Goal: Task Accomplishment & Management: Use online tool/utility

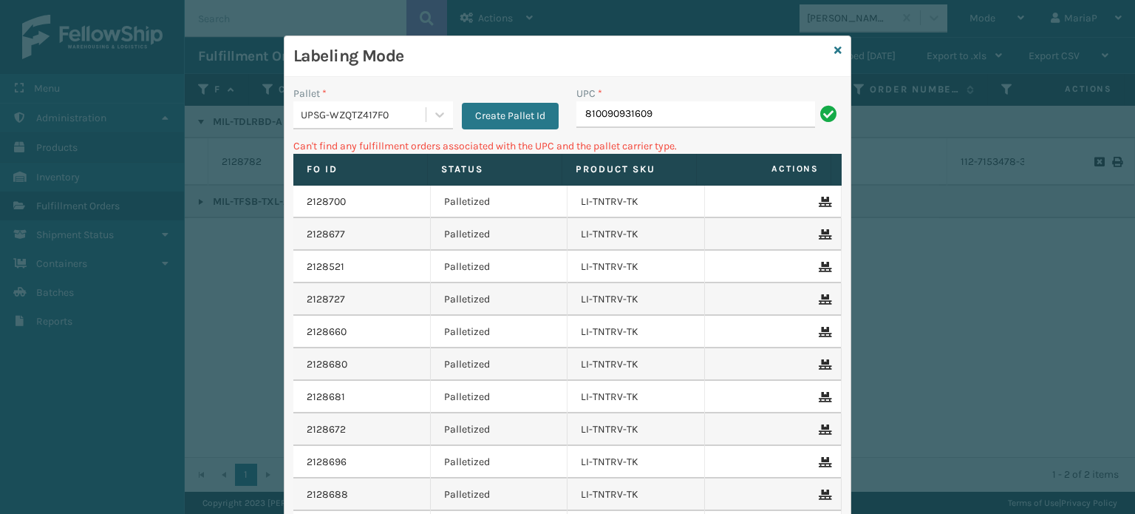
click at [402, 117] on div "UPSG-WZQTZ417F0" at bounding box center [364, 115] width 126 height 16
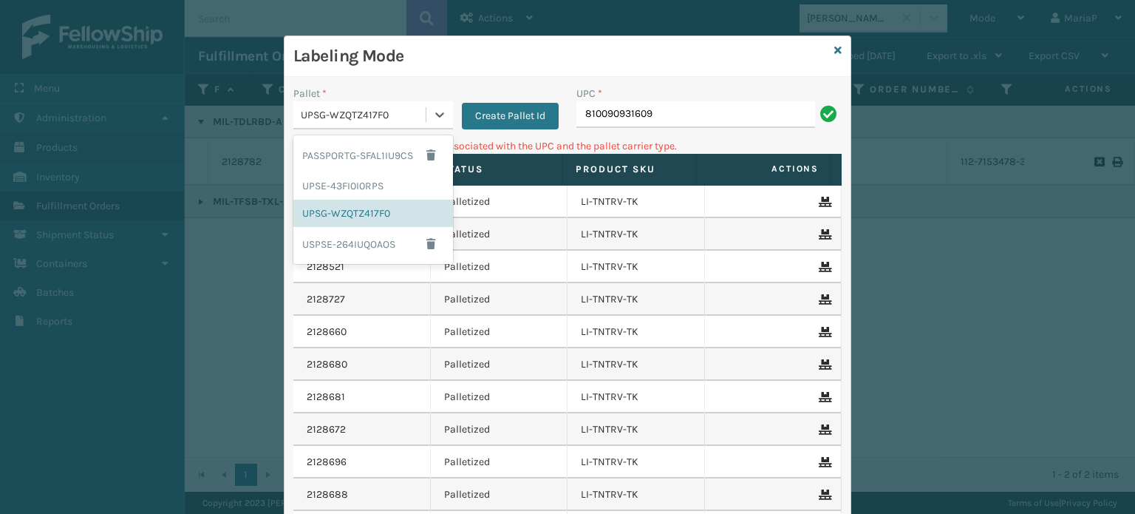
click at [828, 49] on div "Labeling Mode" at bounding box center [568, 56] width 566 height 41
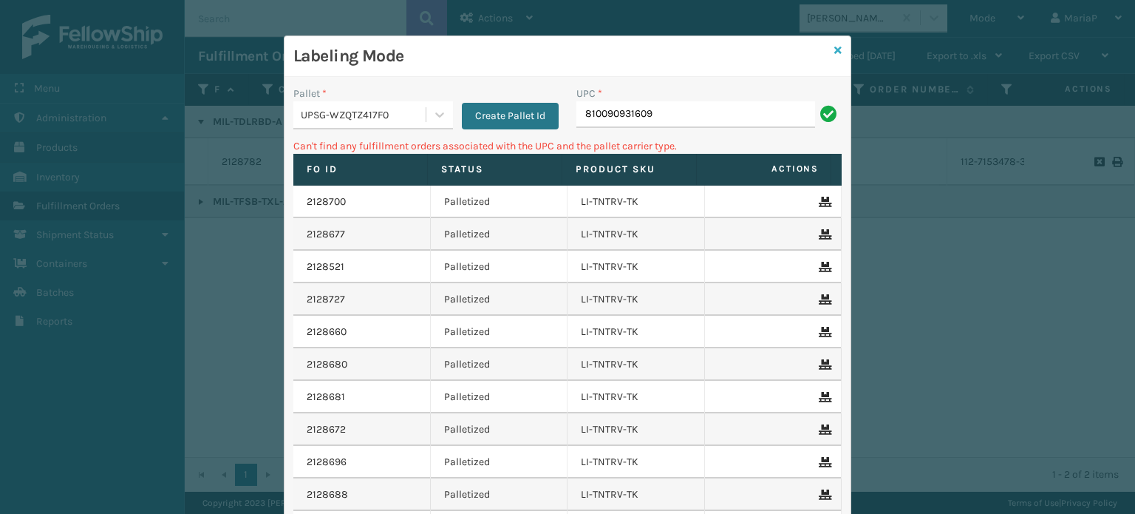
click at [834, 49] on icon at bounding box center [837, 50] width 7 height 10
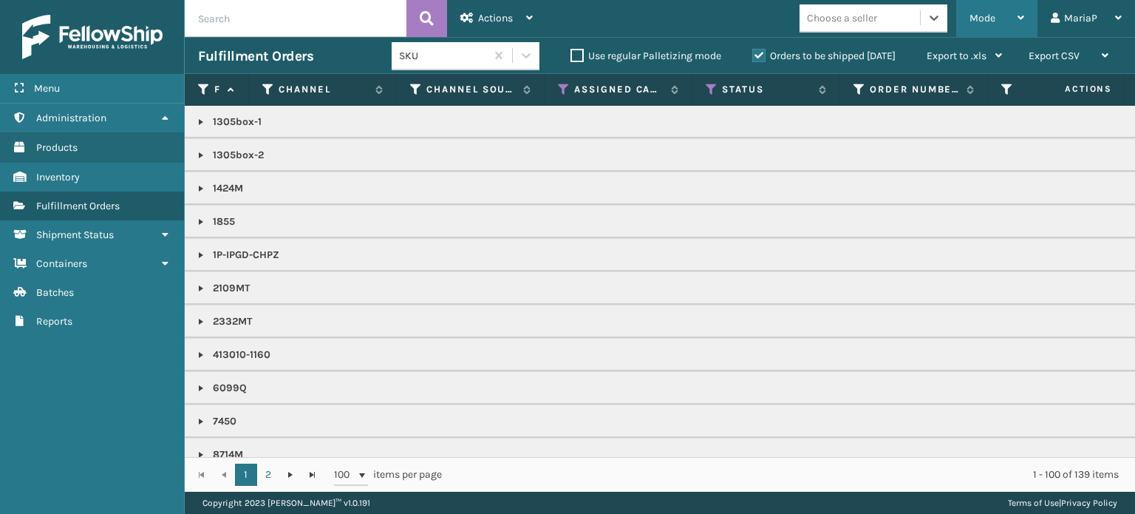
click at [985, 20] on span "Mode" at bounding box center [983, 18] width 26 height 13
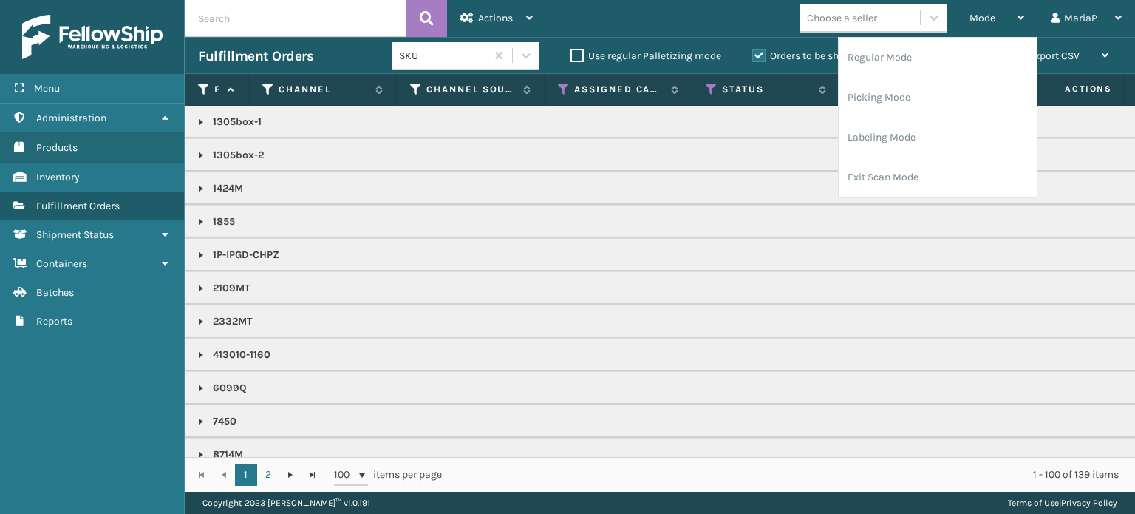
click at [863, 23] on div "Choose a seller" at bounding box center [842, 18] width 70 height 16
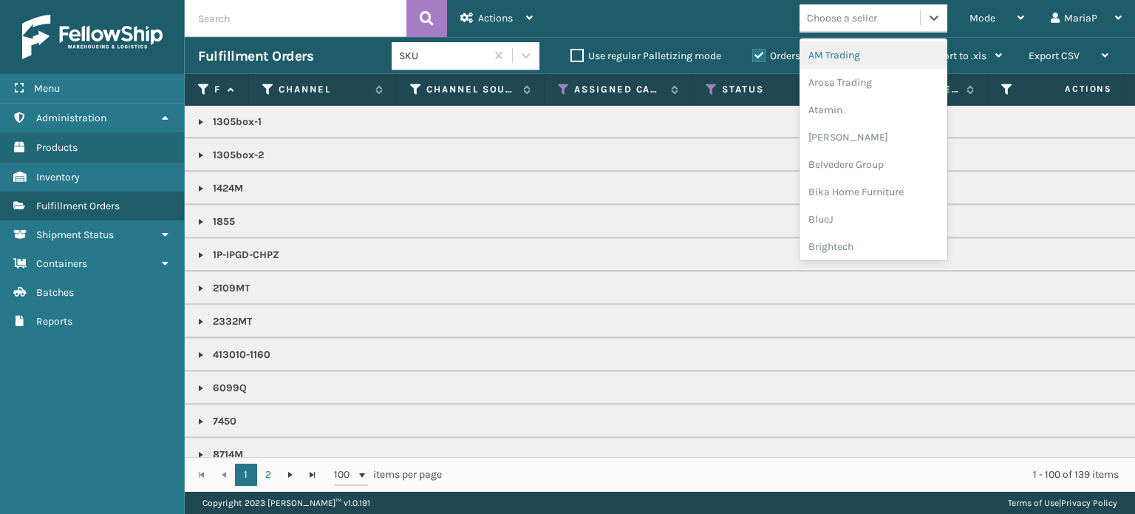
type input "lo"
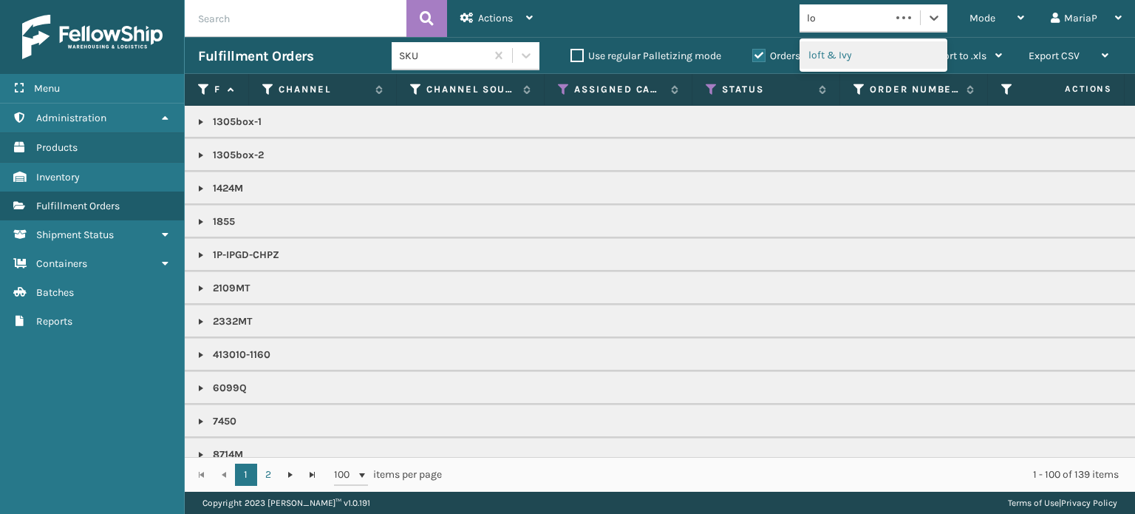
click at [865, 47] on div "loft & Ivy" at bounding box center [874, 54] width 148 height 27
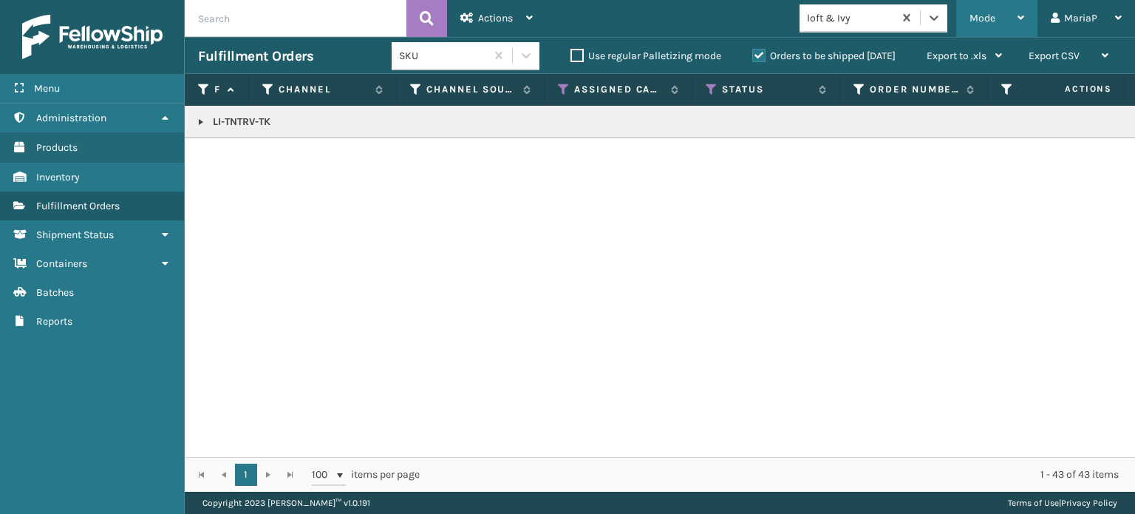
click at [977, 29] on div "Mode" at bounding box center [997, 18] width 55 height 37
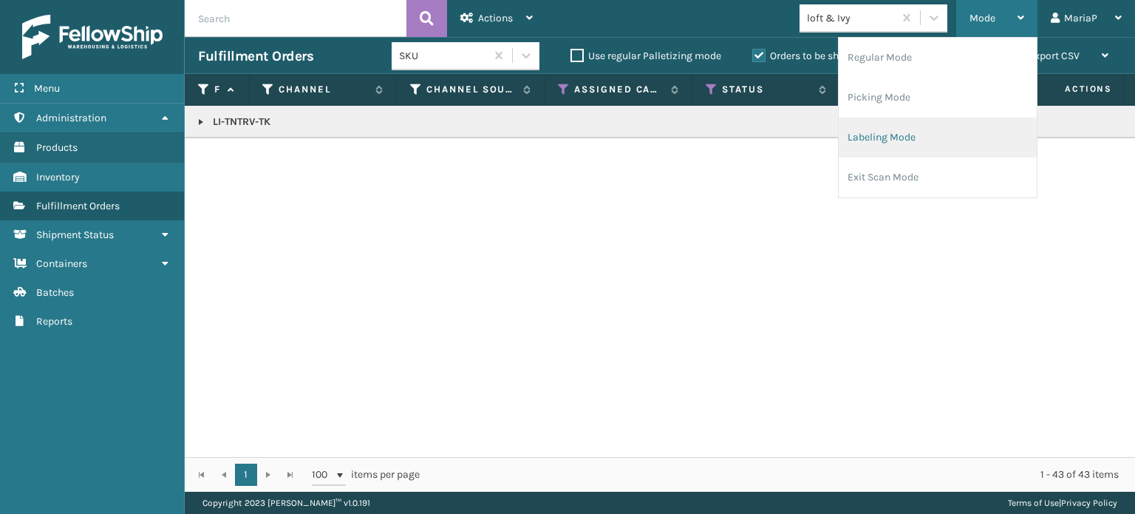
click at [889, 134] on li "Labeling Mode" at bounding box center [938, 138] width 198 height 40
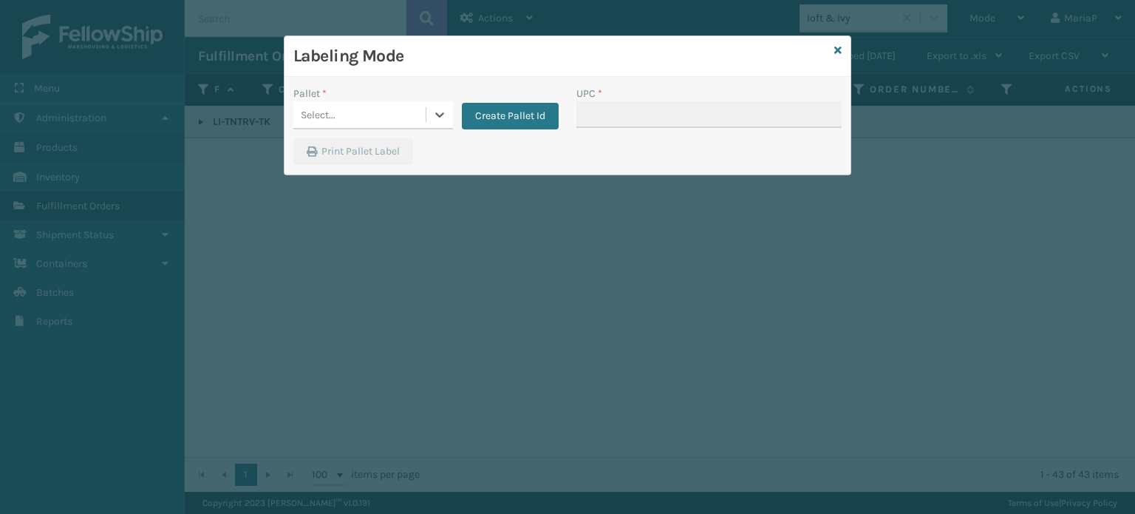
click at [368, 118] on div "Select..." at bounding box center [359, 115] width 132 height 24
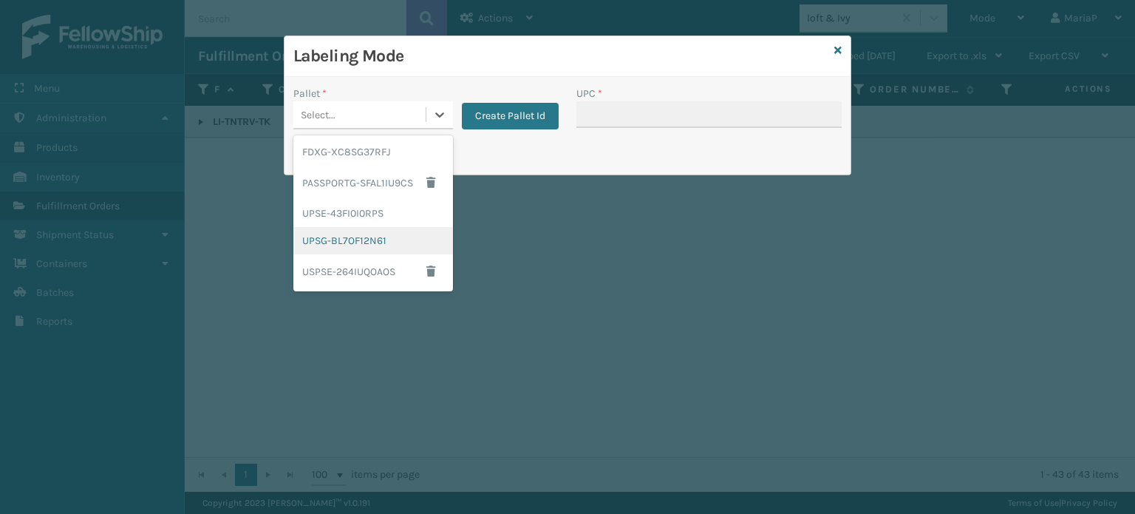
click at [346, 248] on div "UPSG-BL7OF12N61" at bounding box center [373, 240] width 160 height 27
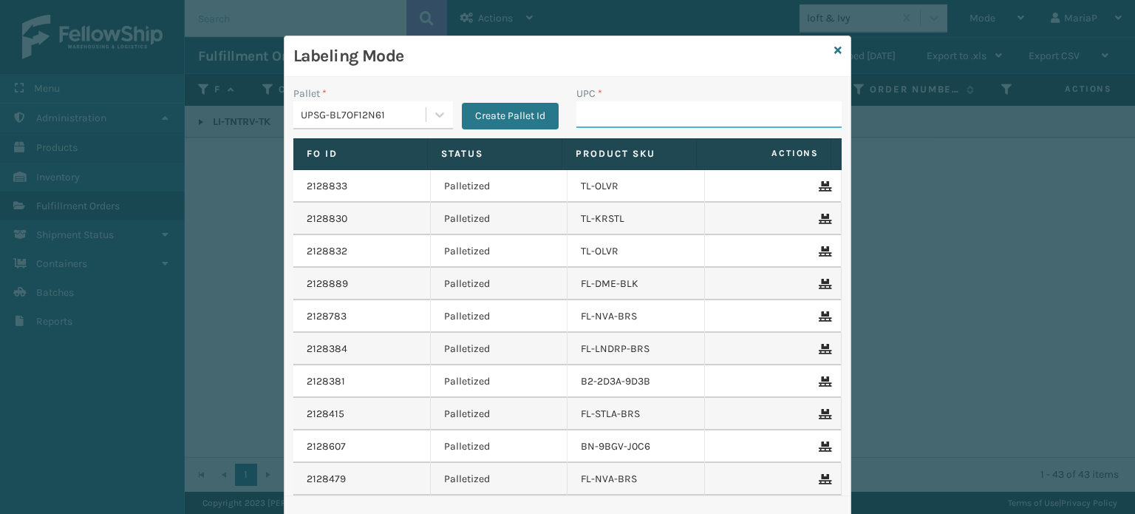
click at [616, 117] on input "UPC *" at bounding box center [708, 114] width 265 height 27
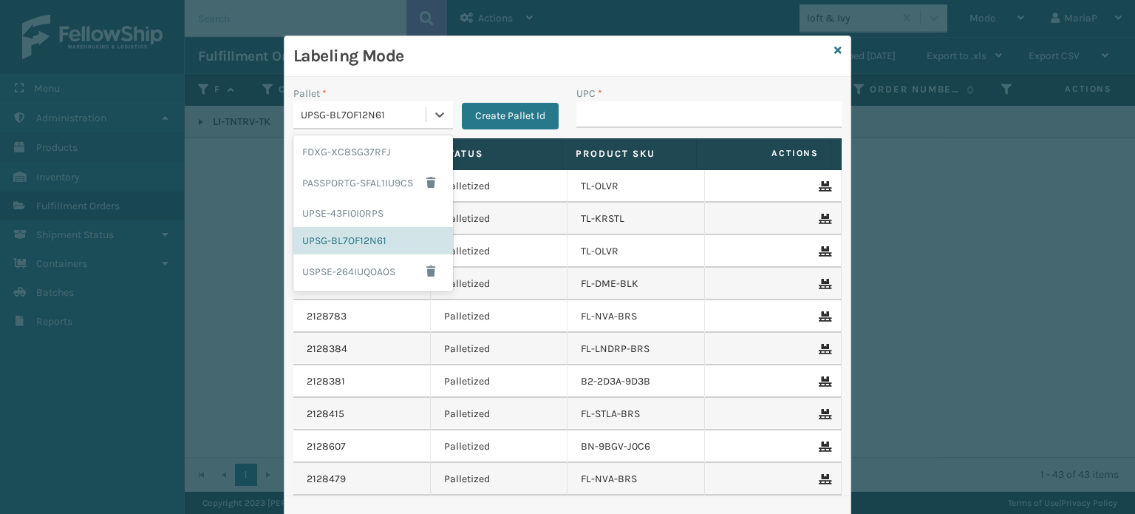
click at [378, 120] on div "UPSG-BL7OF12N61" at bounding box center [364, 115] width 126 height 16
click at [354, 143] on div "FDXG-XC8SG37RFJ" at bounding box center [373, 151] width 160 height 27
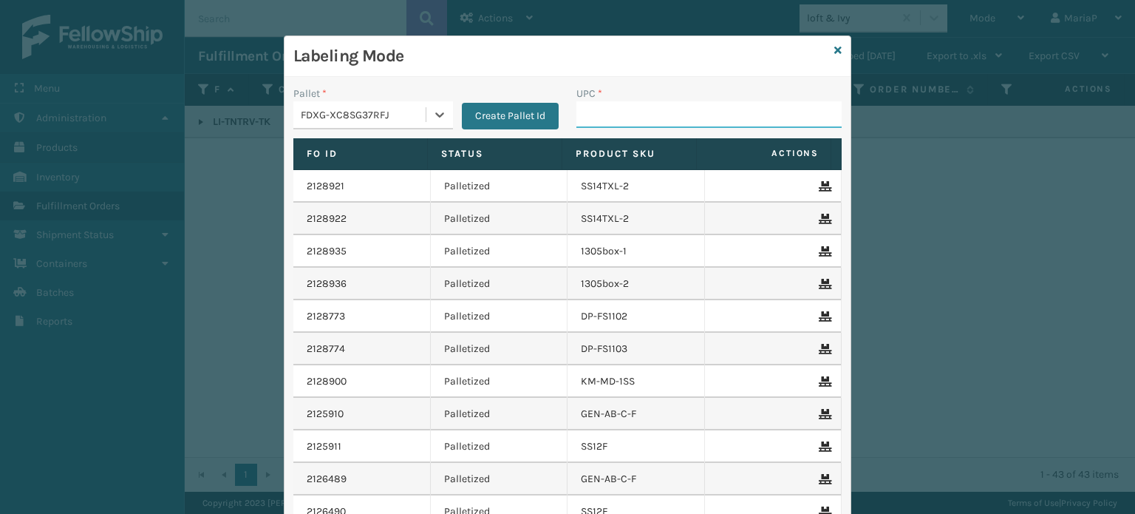
click at [618, 118] on input "UPC *" at bounding box center [708, 114] width 265 height 27
type input "PC-PRRTKMX-GRY"
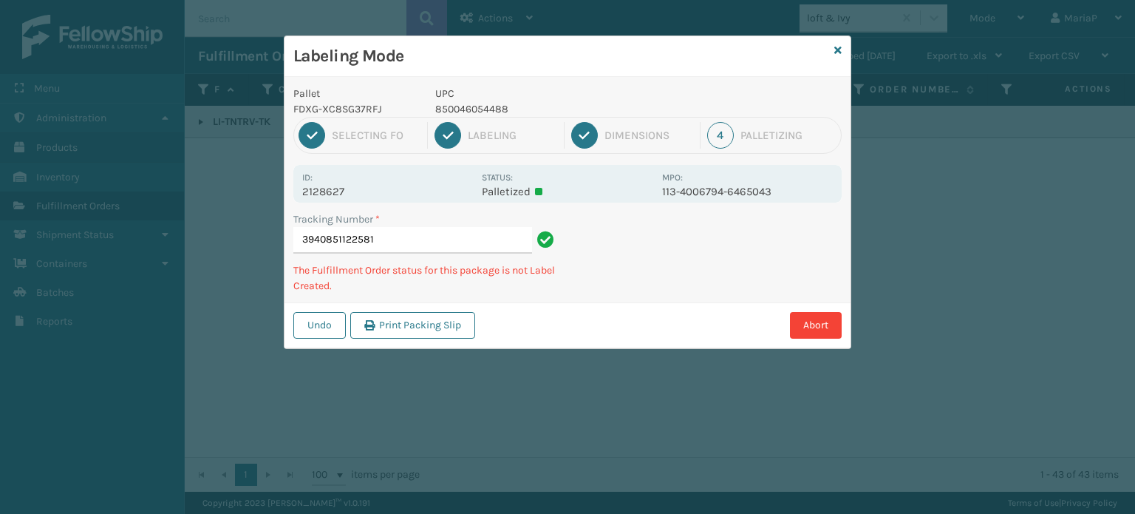
type input "39408511225810"
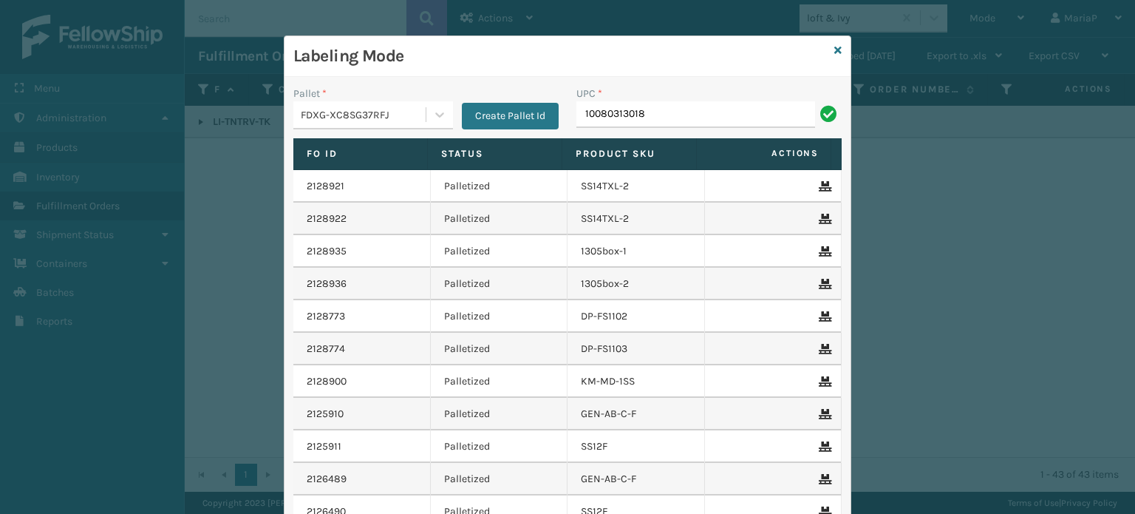
type input "10080313018555"
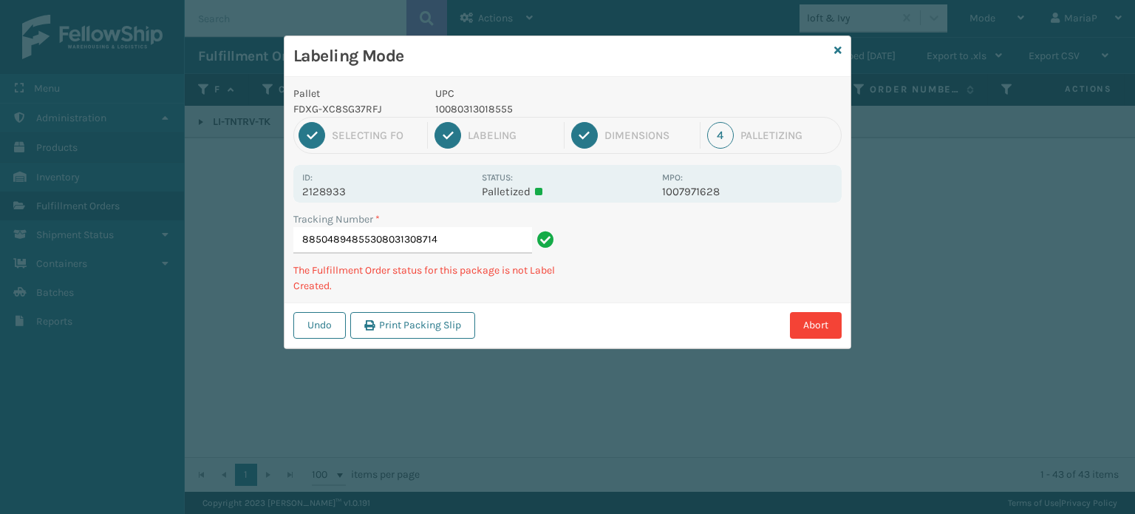
type input "885048948553080313087141"
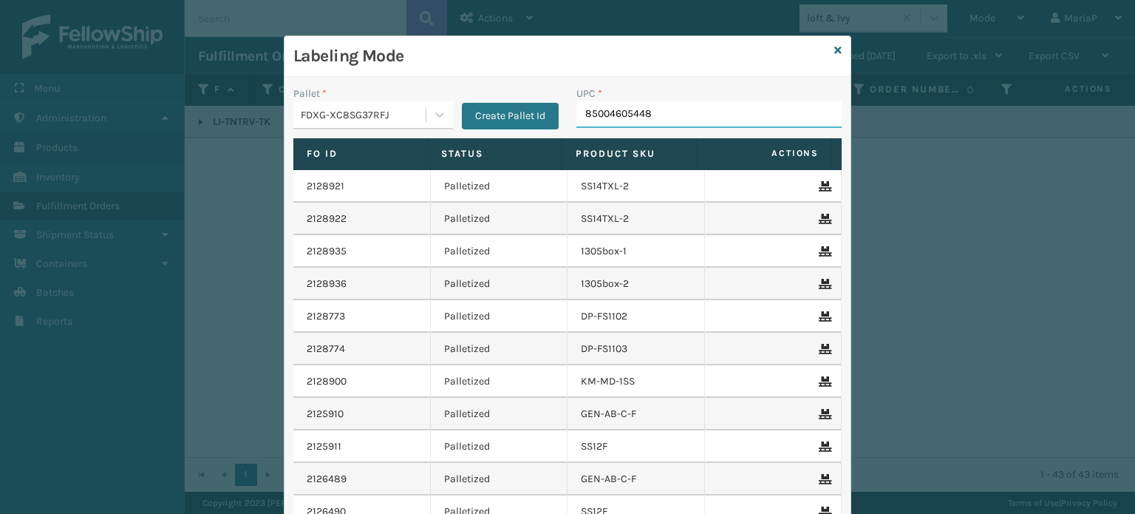
type input "850046054488"
type input "08031301424"
type input "0803130"
type input "10080313018555"
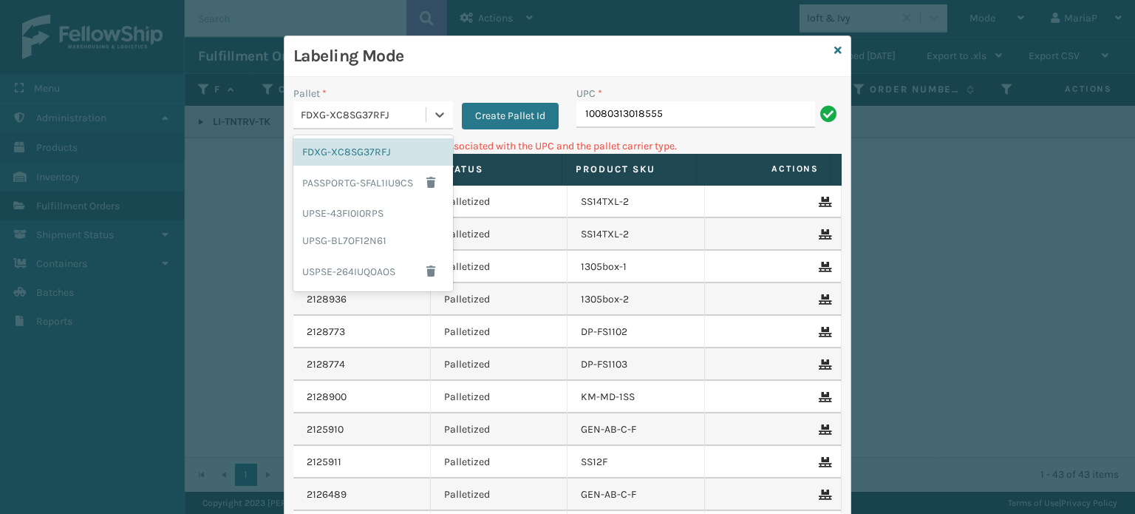
click at [344, 114] on div "FDXG-XC8SG37RFJ" at bounding box center [364, 115] width 126 height 16
click at [350, 238] on div "UPSG-BL7OF12N61" at bounding box center [373, 240] width 160 height 27
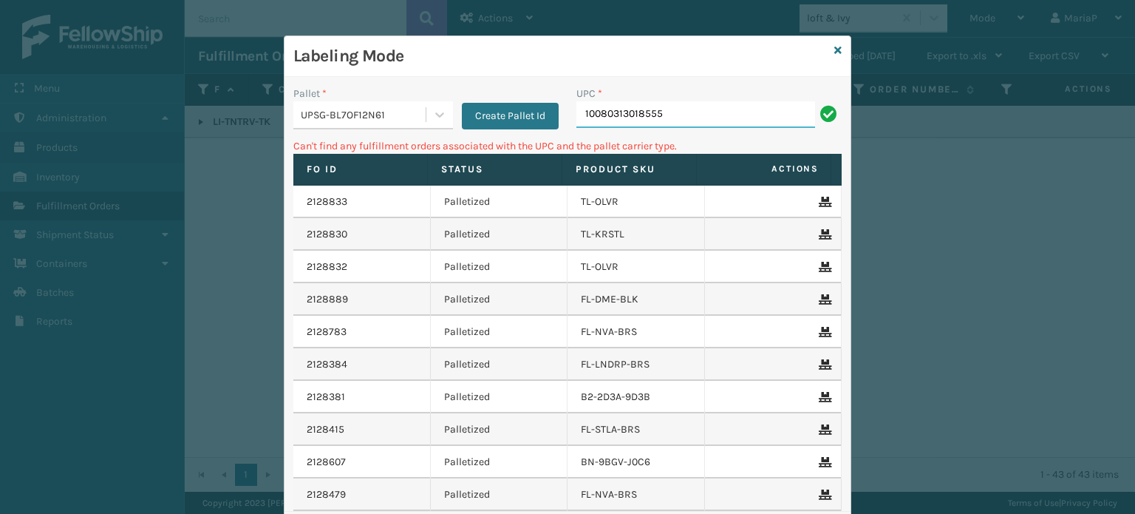
click at [630, 116] on input "10080313018555" at bounding box center [695, 114] width 239 height 27
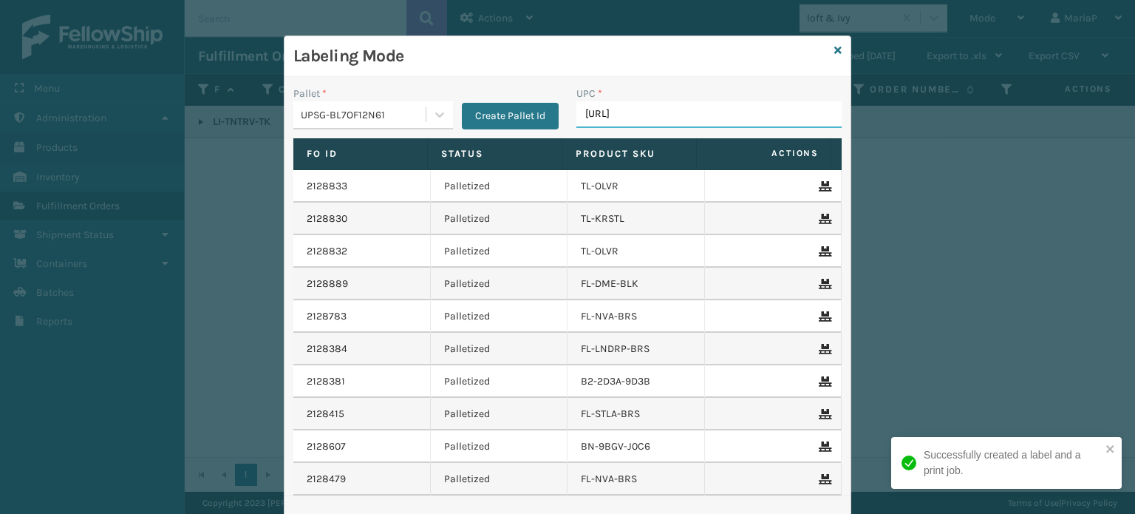
type input "[URL]"
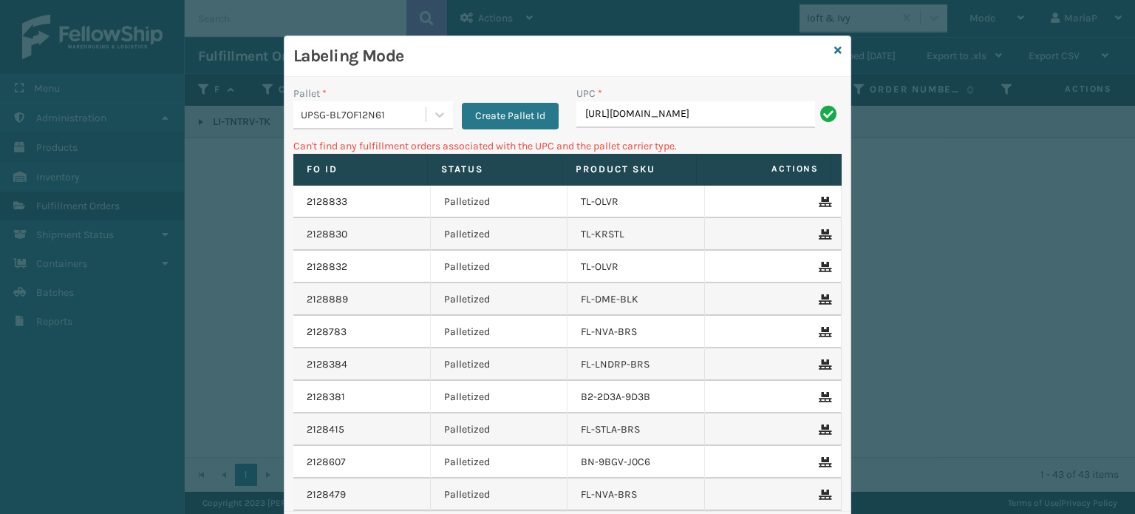
click at [606, 116] on input "[URL][DOMAIN_NAME]" at bounding box center [695, 114] width 239 height 27
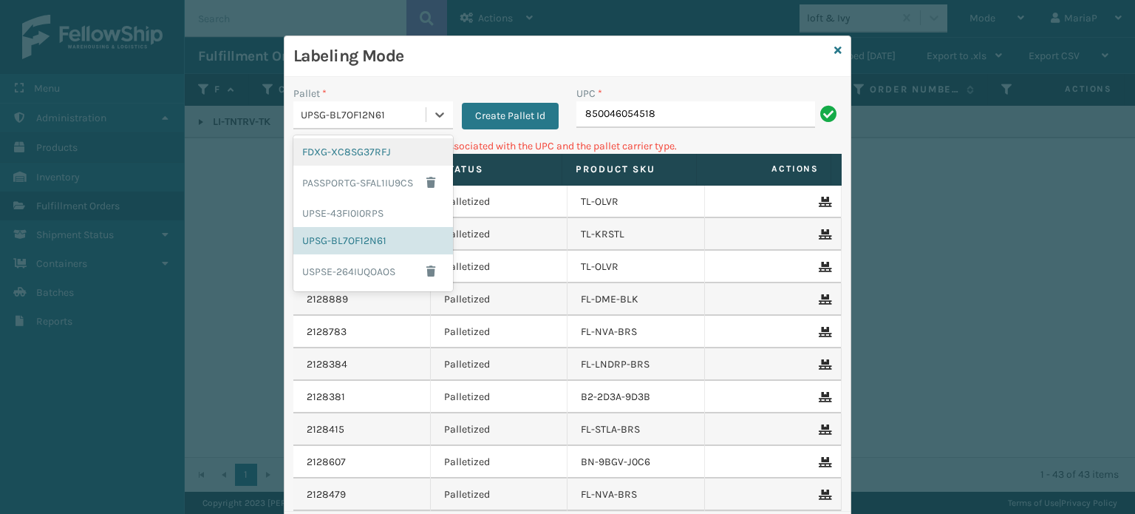
click at [406, 109] on div "UPSG-BL7OF12N61" at bounding box center [364, 115] width 126 height 16
click at [349, 143] on div "FDXG-XC8SG37RFJ" at bounding box center [373, 151] width 160 height 27
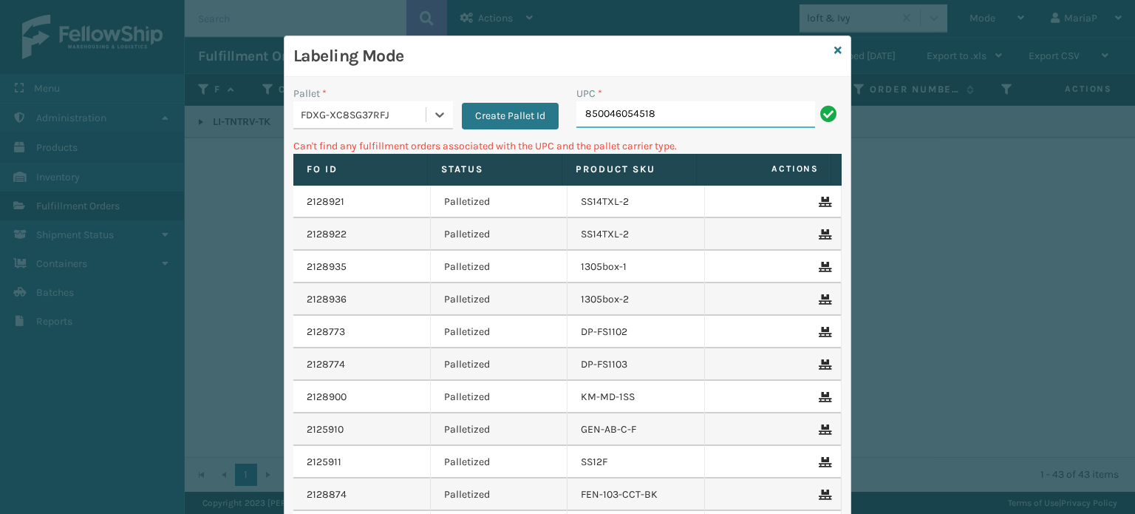
click at [610, 106] on input "850046054518" at bounding box center [695, 114] width 239 height 27
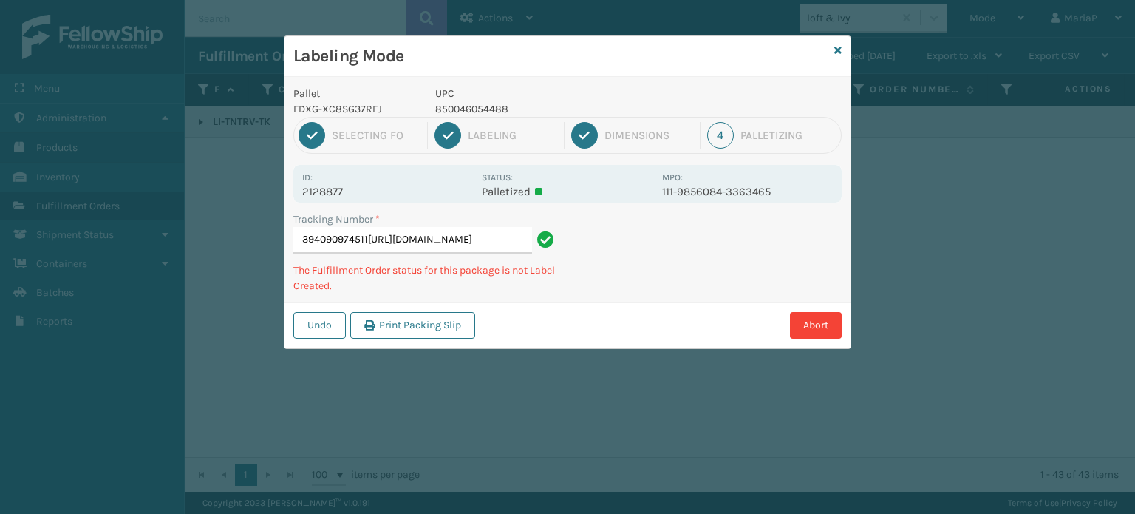
type input "394090974511[URL][DOMAIN_NAME]"
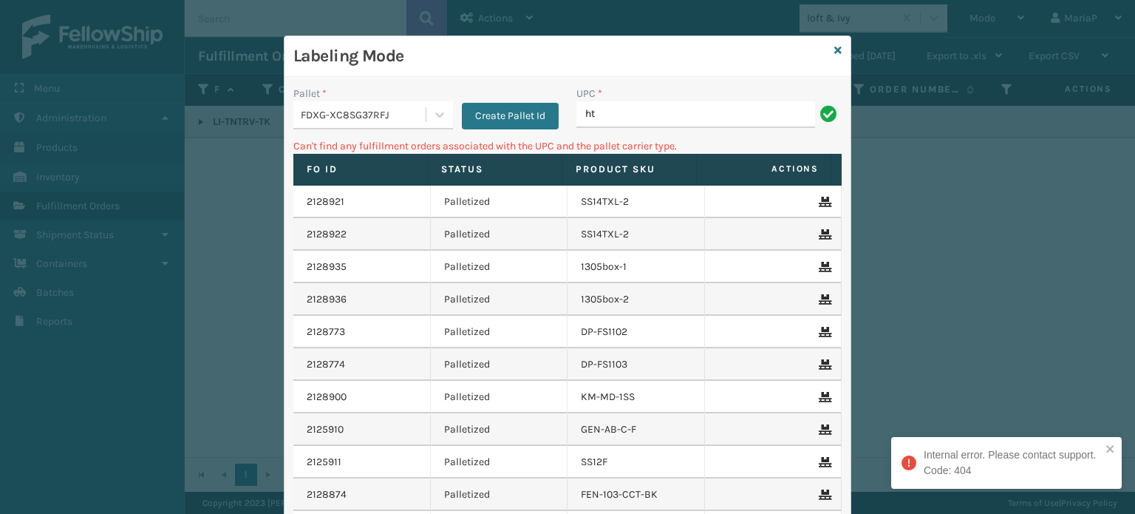
type input "h"
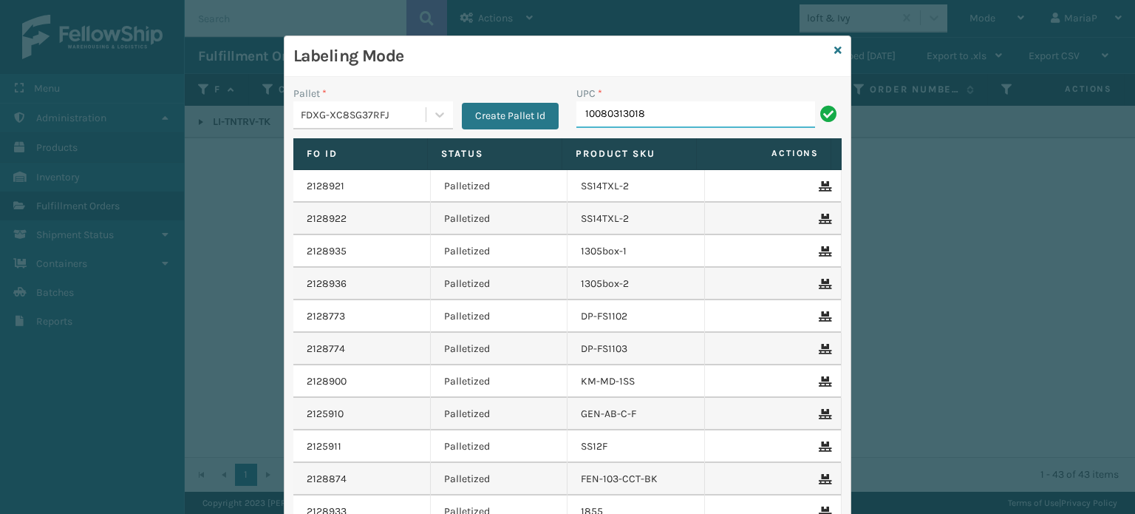
type input "10080313018555"
drag, startPoint x: 386, startPoint y: 126, endPoint x: 377, endPoint y: 132, distance: 10.7
click at [385, 126] on div "FDXG-XC8SG37RFJ" at bounding box center [359, 115] width 132 height 24
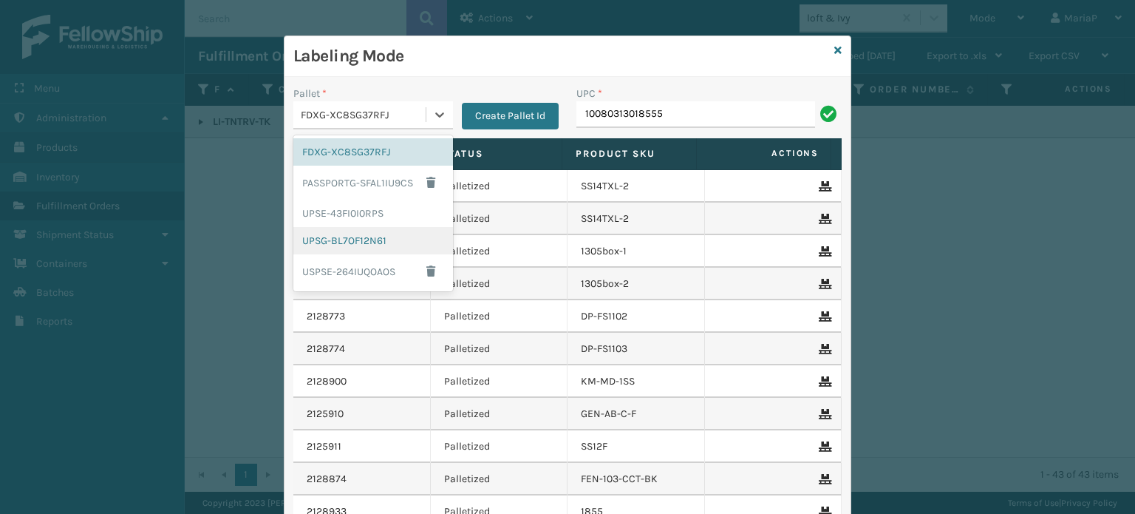
click at [371, 236] on div "UPSG-BL7OF12N61" at bounding box center [373, 240] width 160 height 27
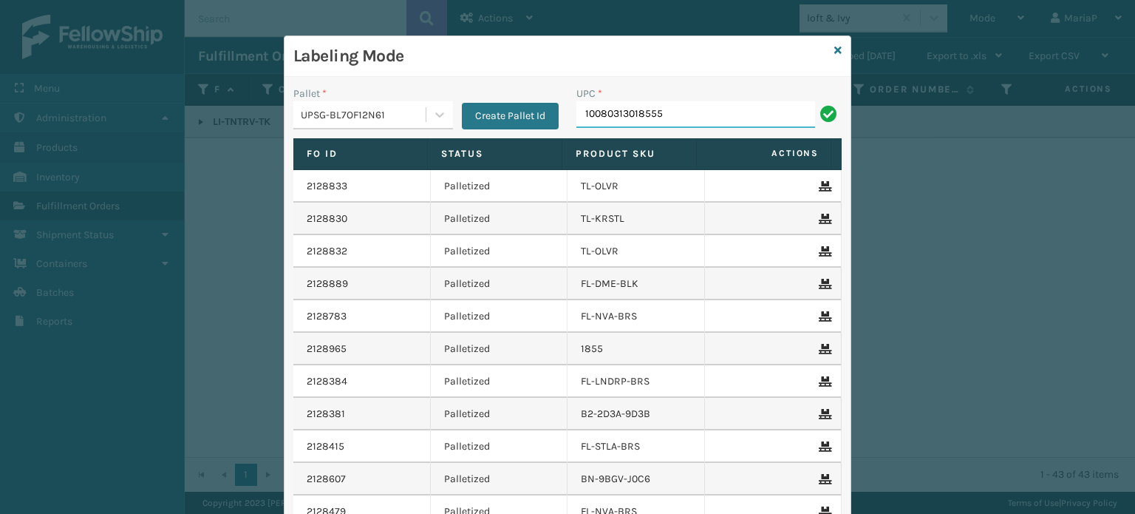
click at [591, 112] on input "10080313018555" at bounding box center [695, 114] width 239 height 27
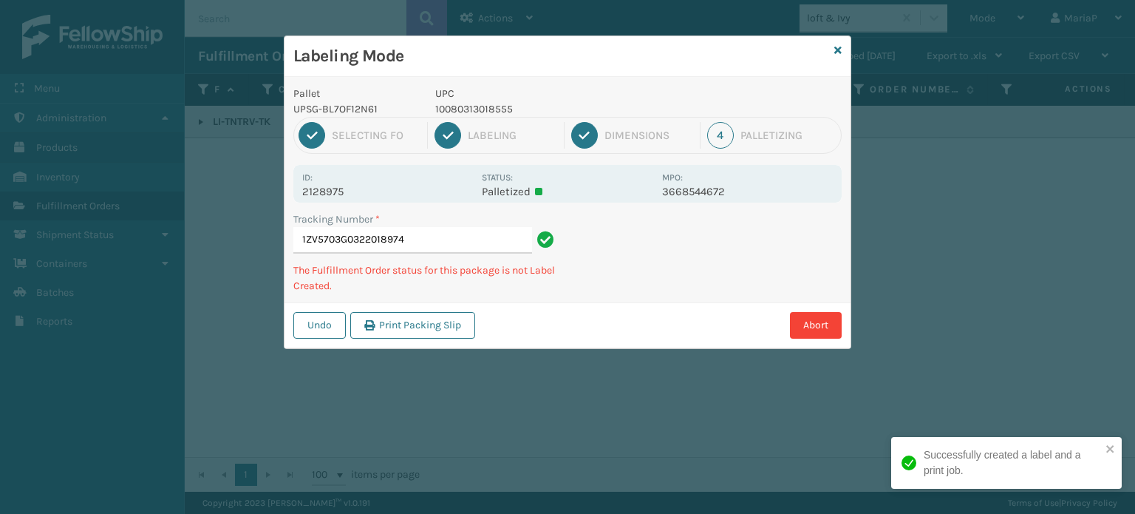
click at [481, 112] on p "10080313018555" at bounding box center [544, 109] width 218 height 16
copy p "10080313018555"
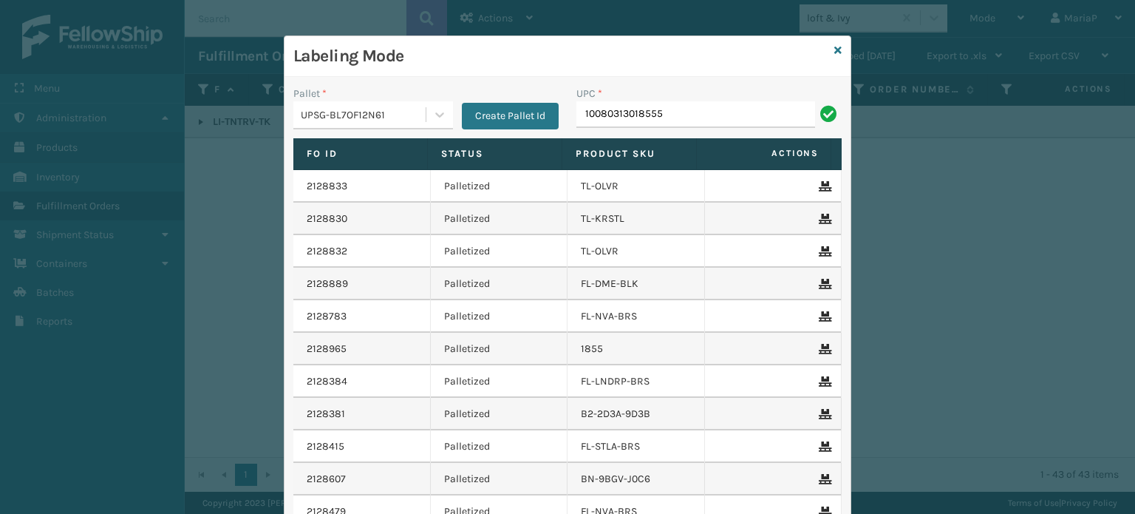
type input "10080313018555"
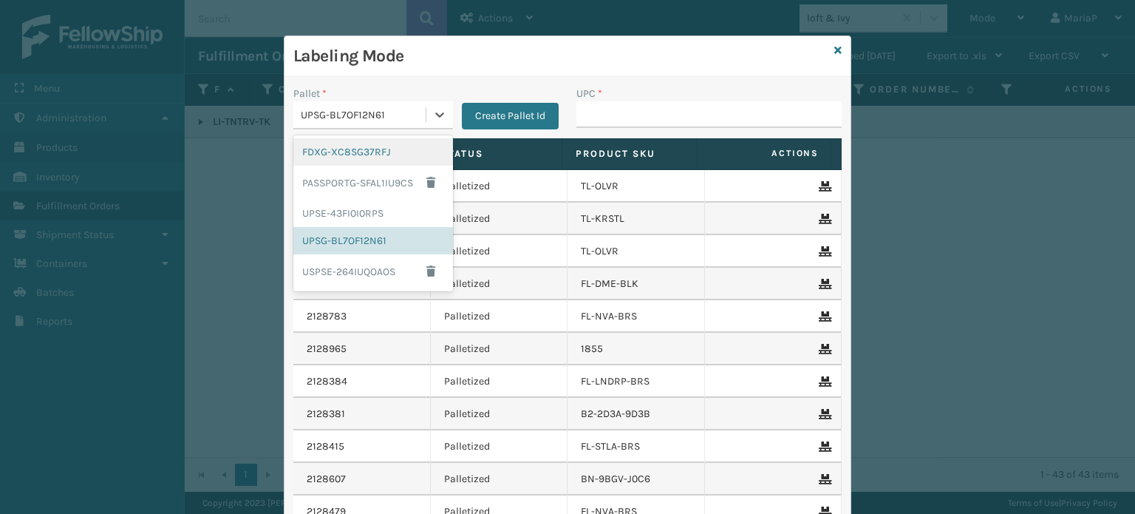
click at [381, 109] on div "UPSG-BL7OF12N61" at bounding box center [364, 115] width 126 height 16
click at [361, 149] on div "FDXG-XC8SG37RFJ" at bounding box center [373, 151] width 160 height 27
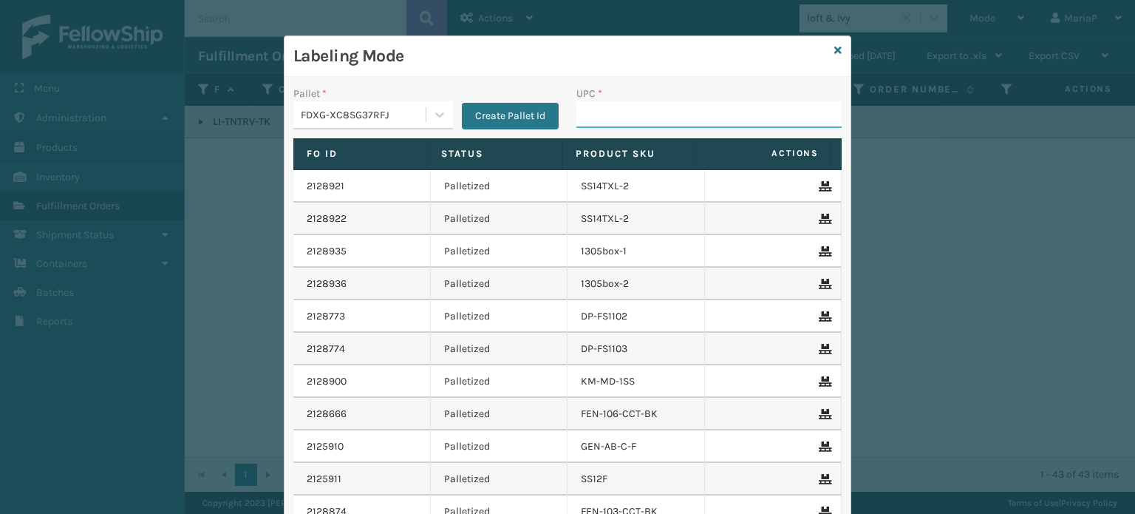
click at [591, 101] on input "UPC *" at bounding box center [708, 114] width 265 height 27
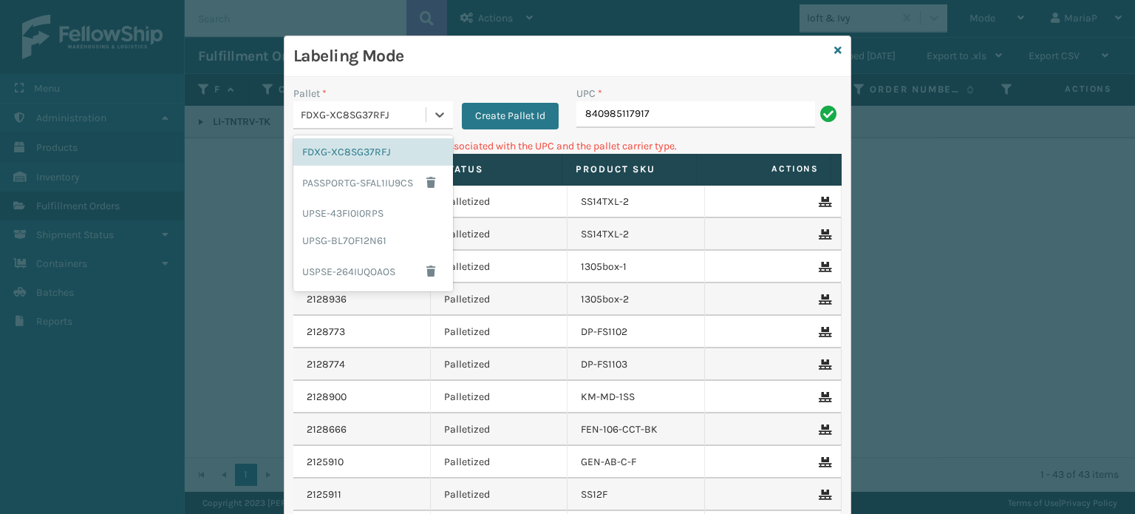
click at [334, 108] on div "FDXG-XC8SG37RFJ" at bounding box center [364, 115] width 126 height 16
click at [327, 239] on div "UPSG-BL7OF12N61" at bounding box center [373, 240] width 160 height 27
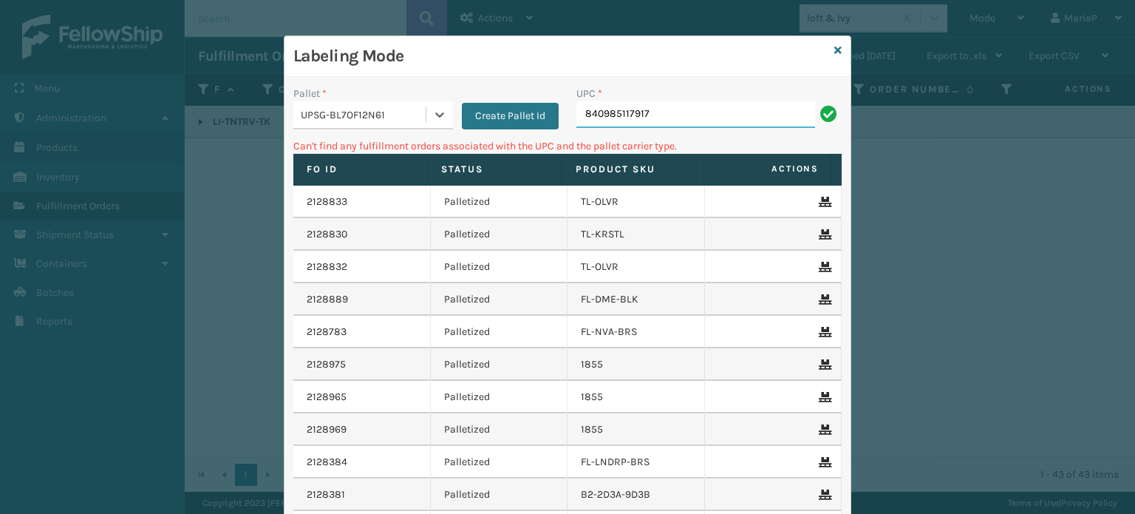
click at [651, 121] on input "840985117917" at bounding box center [695, 114] width 239 height 27
click at [318, 123] on div "UPSG-BL7OF12N61" at bounding box center [359, 115] width 132 height 24
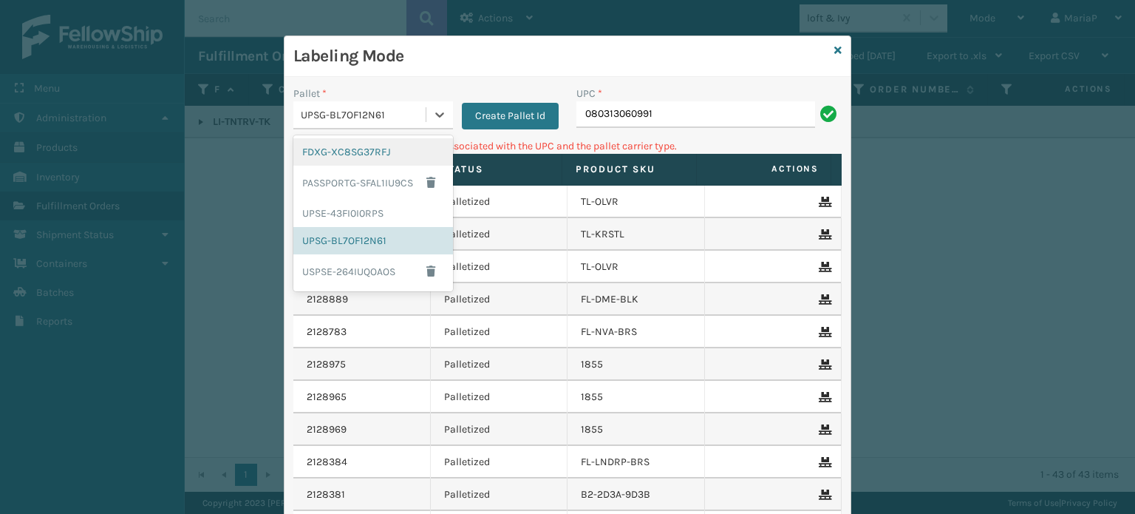
click at [345, 154] on div "FDXG-XC8SG37RFJ" at bounding box center [373, 151] width 160 height 27
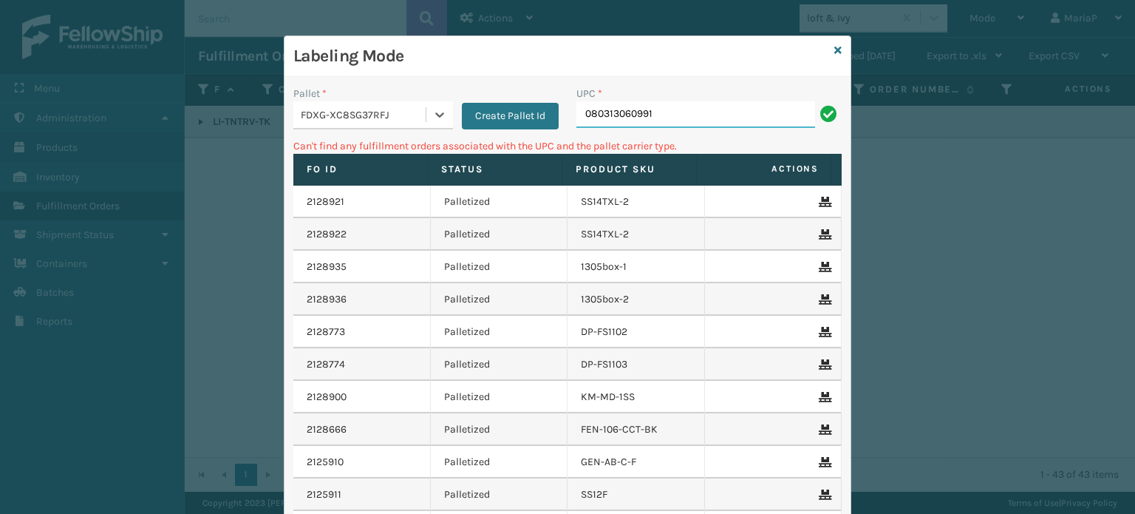
click at [690, 118] on input "080313060991" at bounding box center [695, 114] width 239 height 27
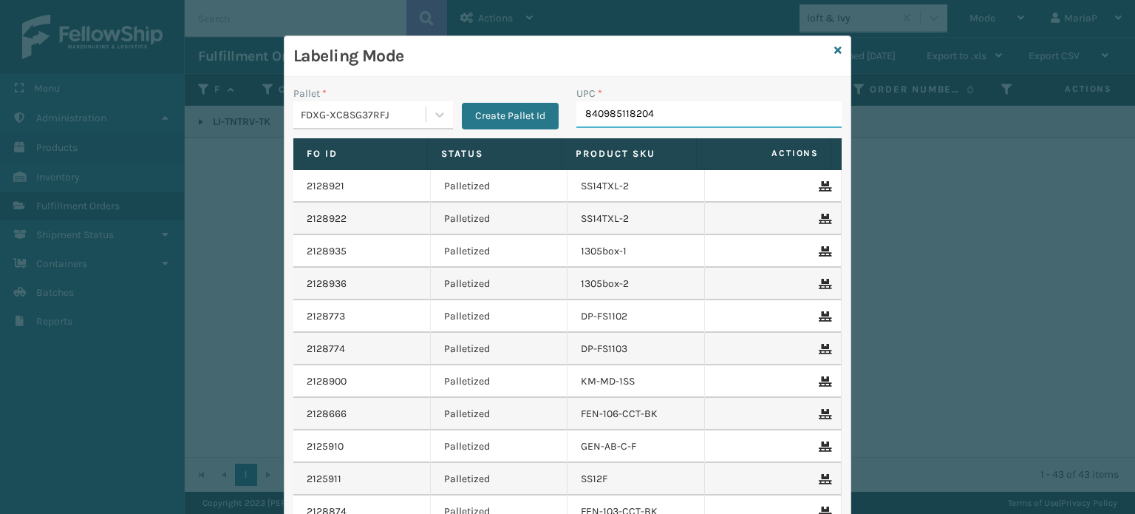
type input "840985118204"
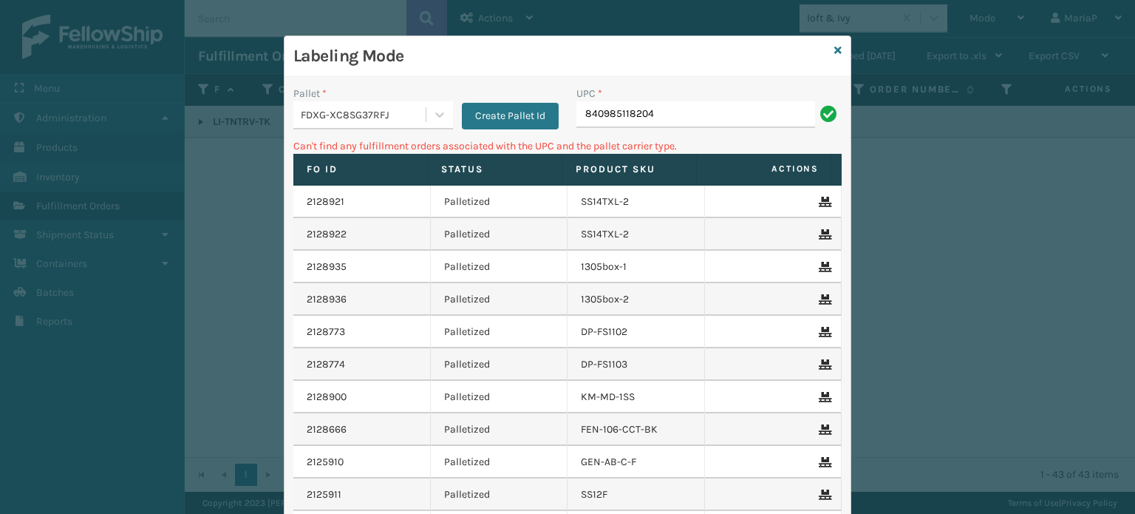
click at [372, 115] on div "FDXG-XC8SG37RFJ" at bounding box center [364, 115] width 126 height 16
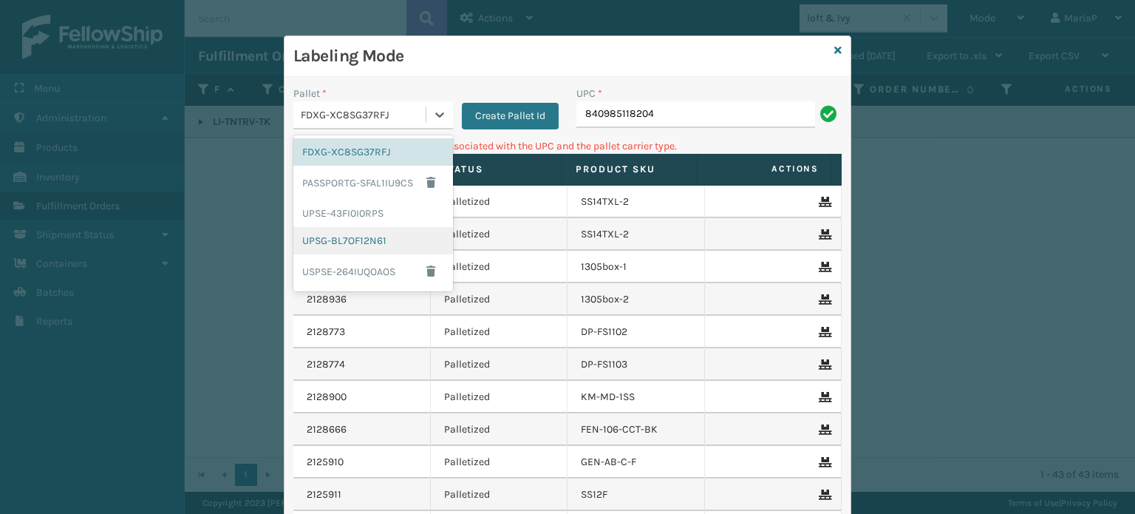
drag, startPoint x: 330, startPoint y: 237, endPoint x: 576, endPoint y: 94, distance: 284.8
click at [330, 237] on div "UPSG-BL7OF12N61" at bounding box center [373, 240] width 160 height 27
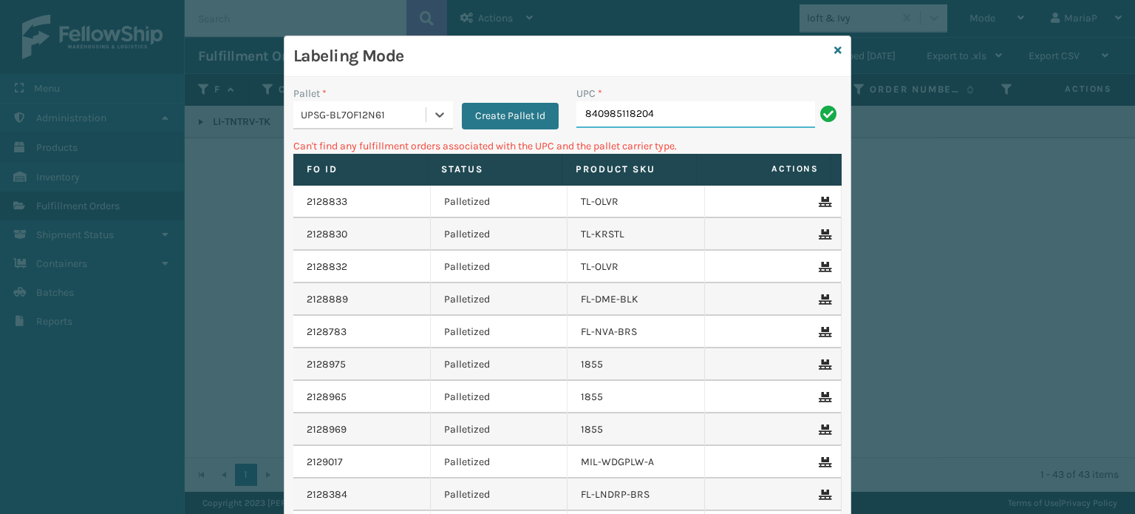
click at [686, 121] on input "840985118204" at bounding box center [695, 114] width 239 height 27
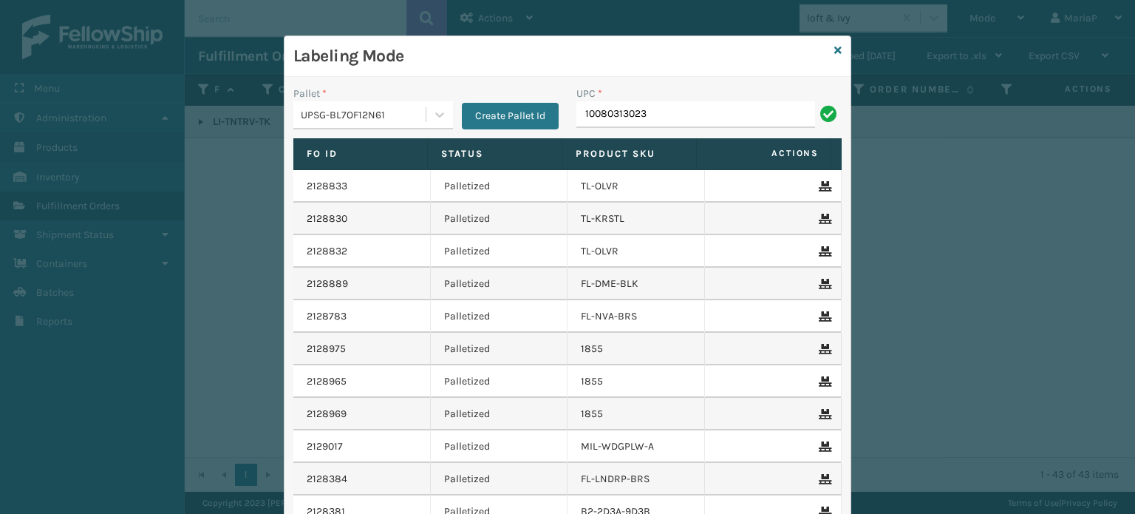
type input "10080313023320"
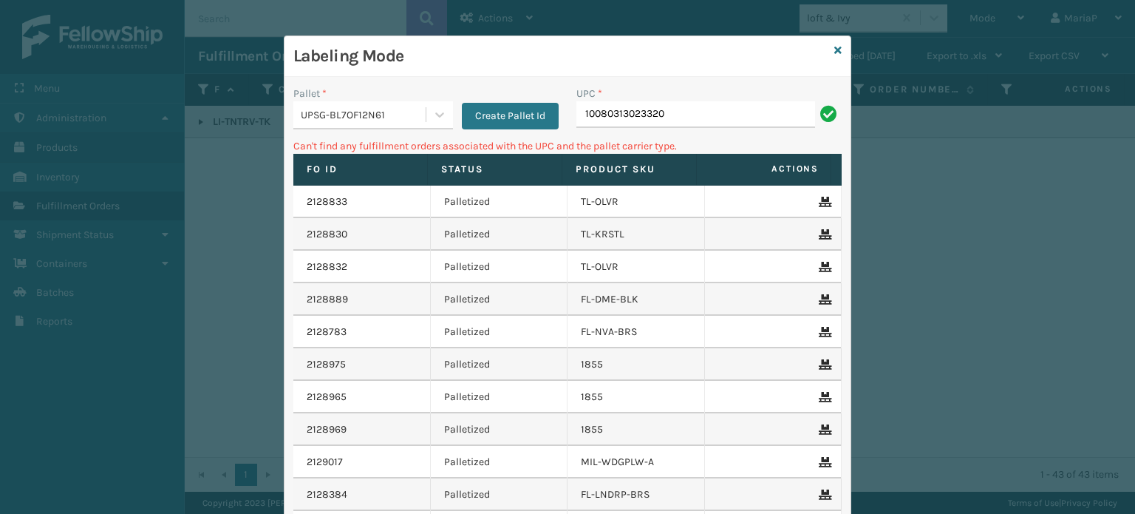
click at [365, 117] on div "UPSG-BL7OF12N61" at bounding box center [364, 115] width 126 height 16
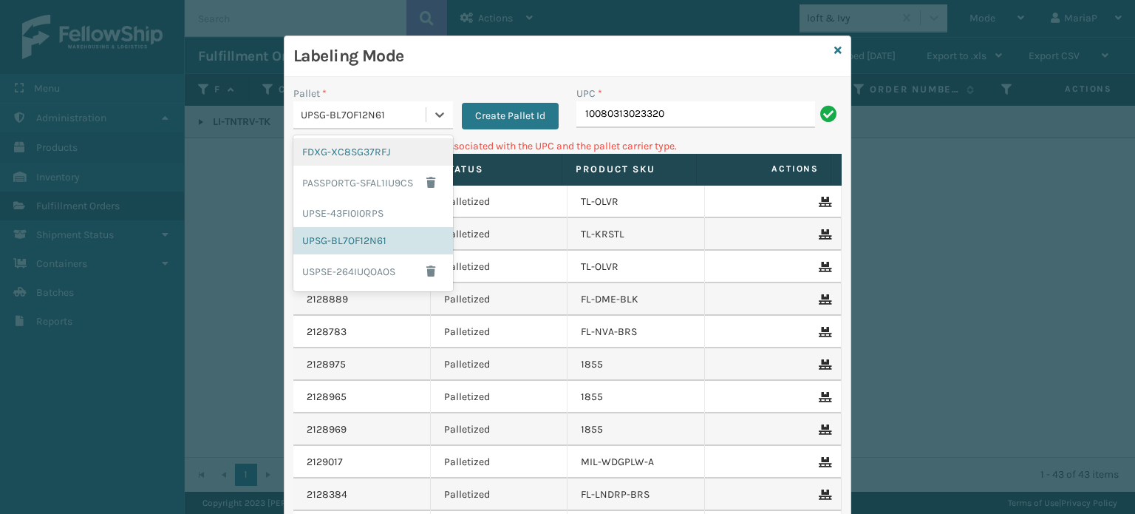
click at [374, 144] on div "FDXG-XC8SG37RFJ" at bounding box center [373, 151] width 160 height 27
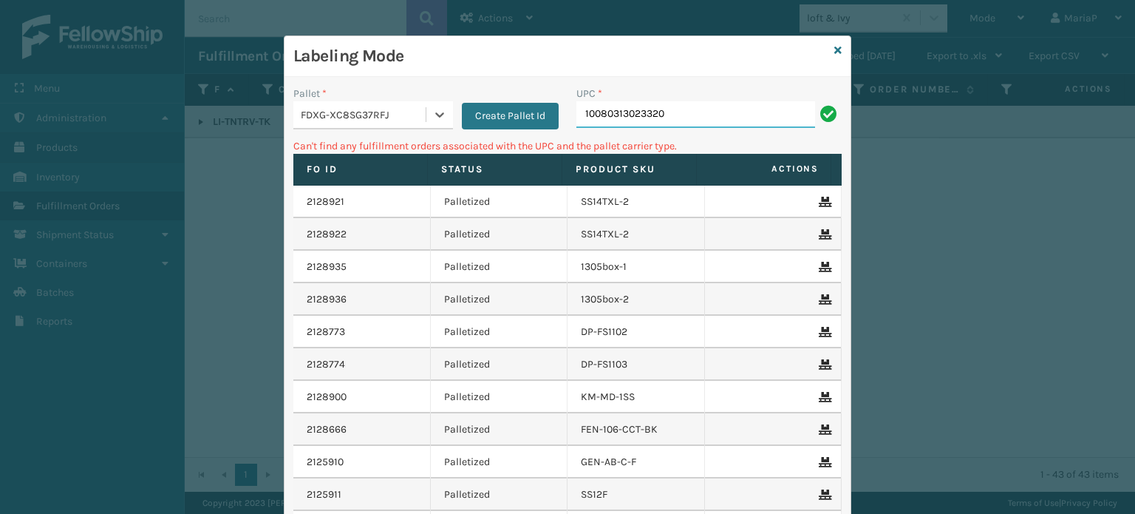
click at [693, 115] on input "10080313023320" at bounding box center [695, 114] width 239 height 27
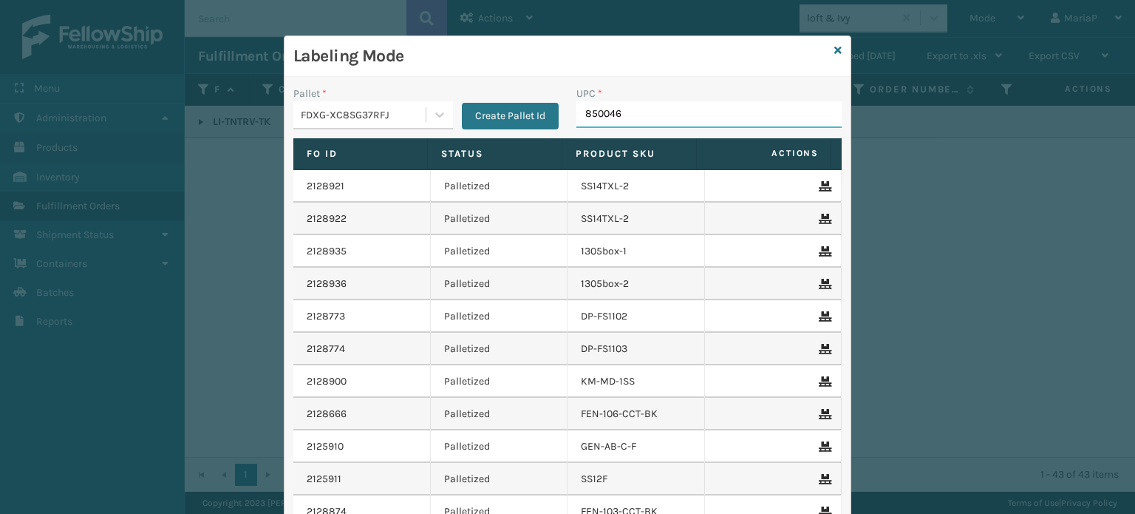
type input "8500460"
type input "10080313018555"
click at [411, 112] on div "FDXG-XC8SG37RFJ" at bounding box center [364, 115] width 126 height 16
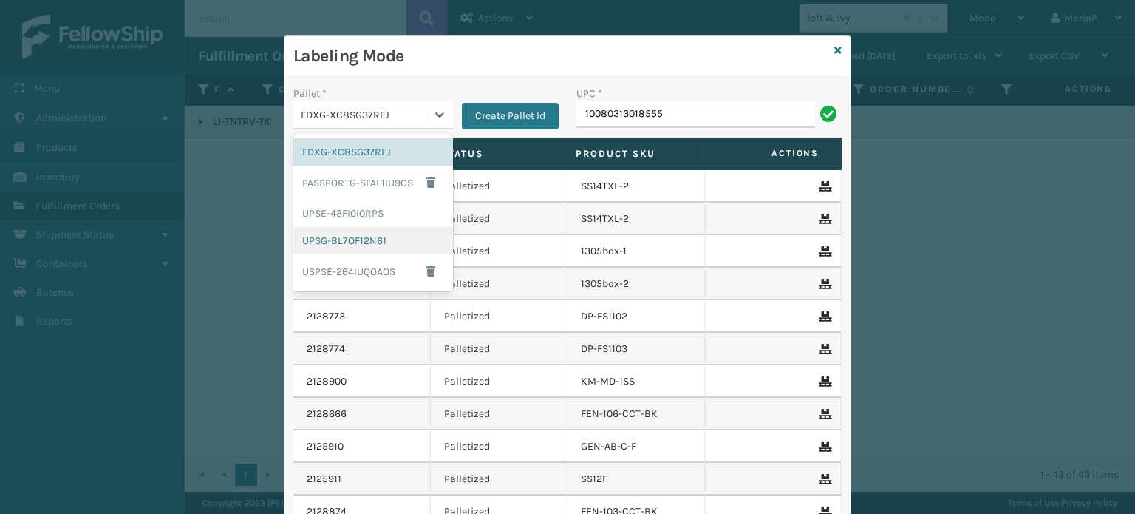
click at [383, 230] on div "UPSG-BL7OF12N61" at bounding box center [373, 240] width 160 height 27
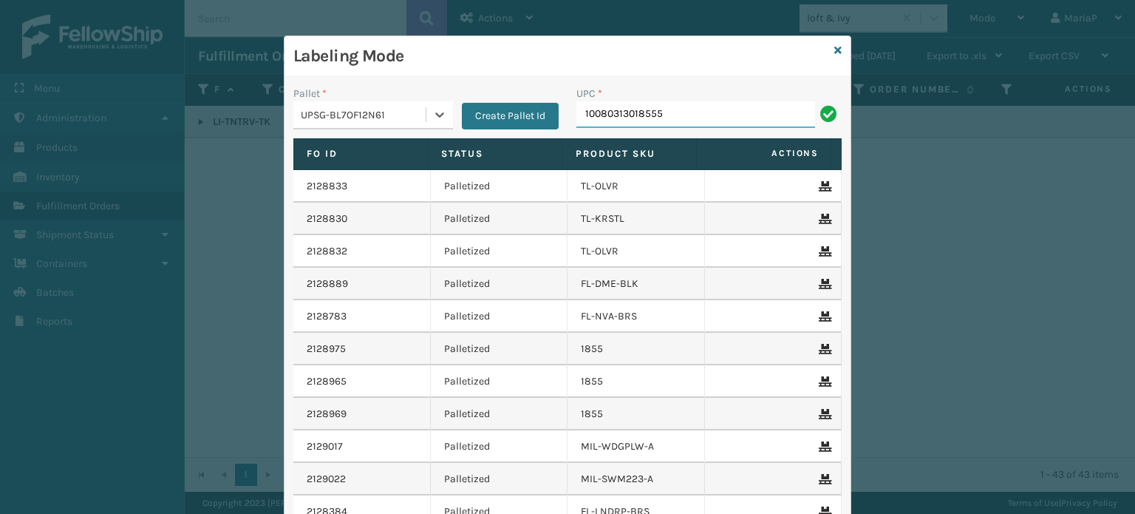
click at [631, 124] on input "10080313018555" at bounding box center [695, 114] width 239 height 27
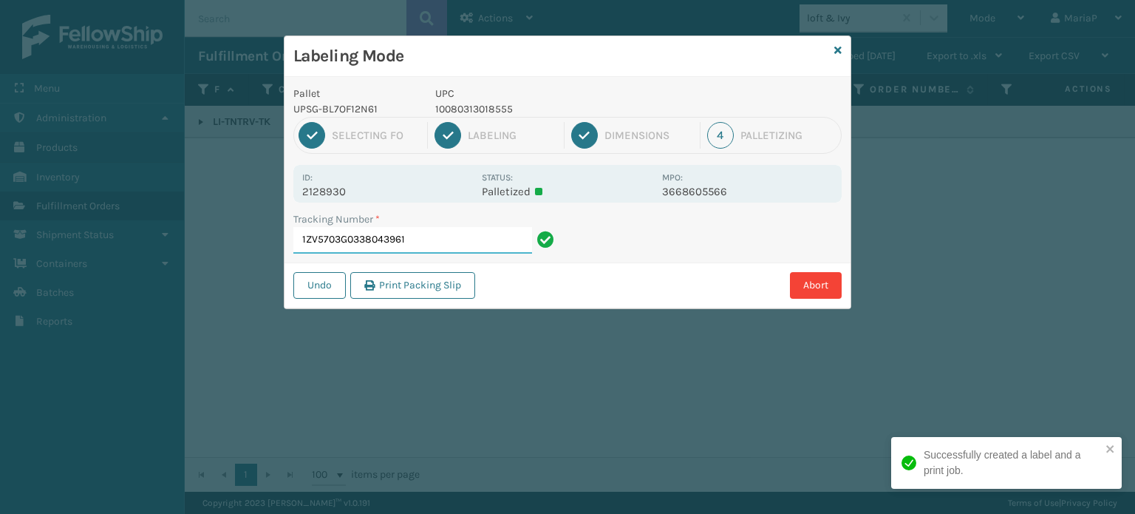
type input "1ZV5703G03380439611"
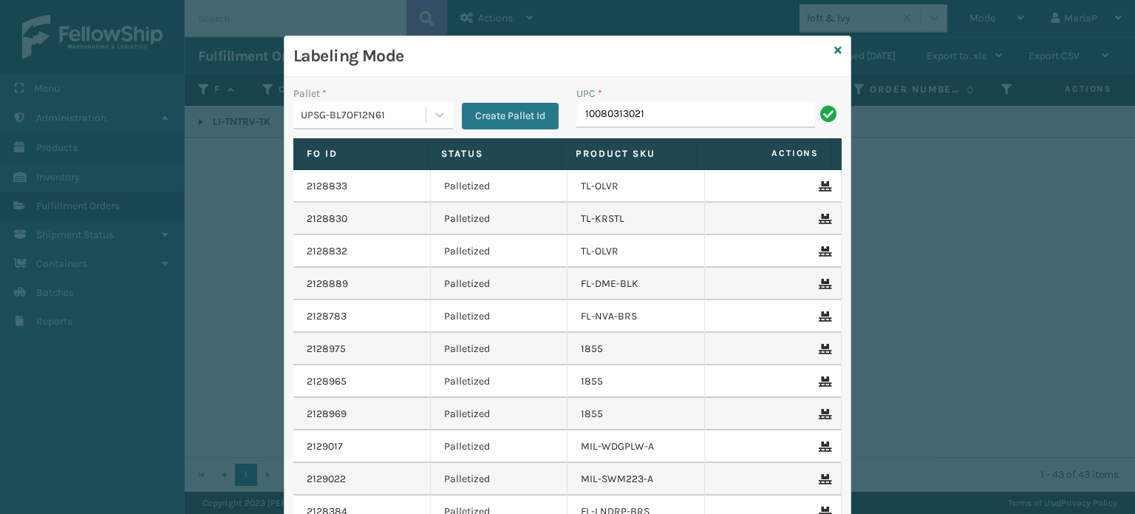
type input "10080313021098"
drag, startPoint x: 361, startPoint y: 119, endPoint x: 361, endPoint y: 129, distance: 10.3
click at [361, 118] on div "UPSG-BL7OF12N61" at bounding box center [364, 115] width 126 height 16
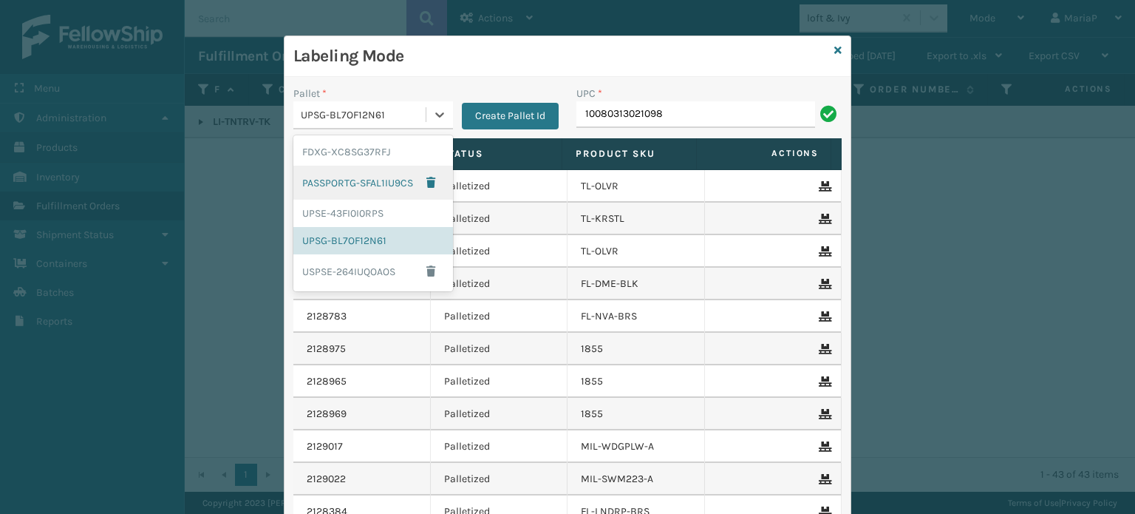
click at [350, 143] on div "FDXG-XC8SG37RFJ" at bounding box center [373, 151] width 160 height 27
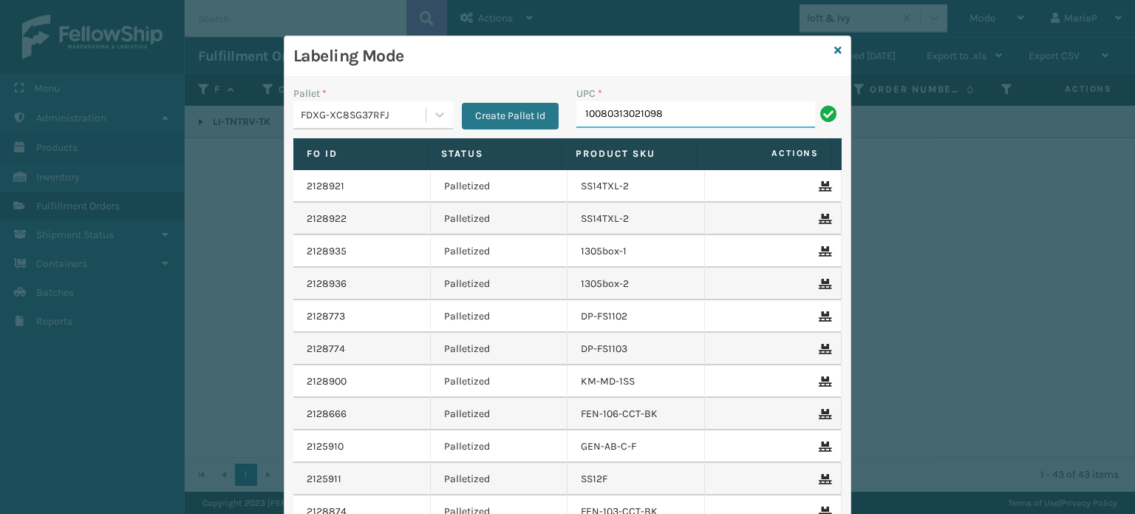
click at [668, 107] on input "10080313021098" at bounding box center [695, 114] width 239 height 27
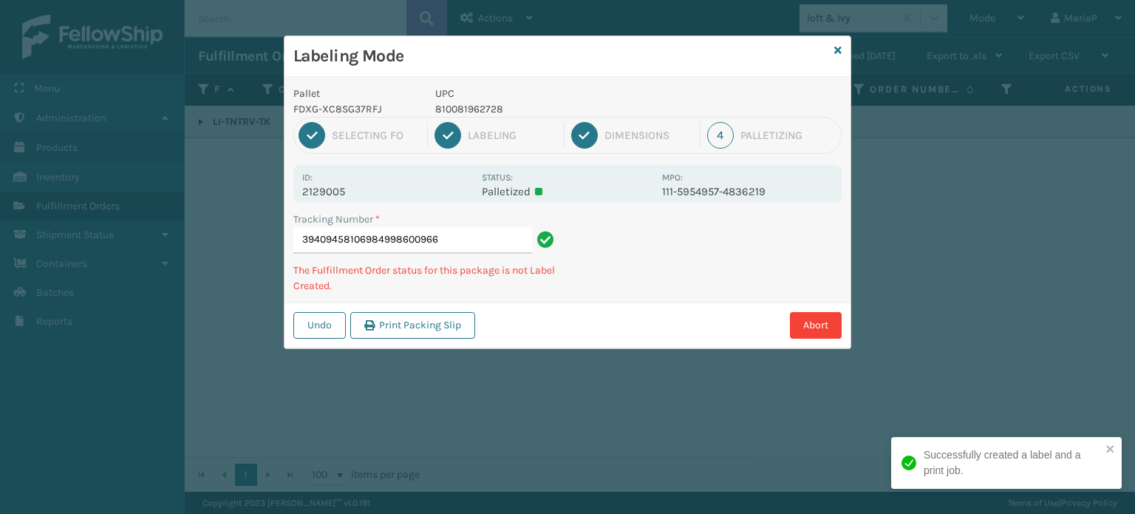
type input "394094581069849986009665"
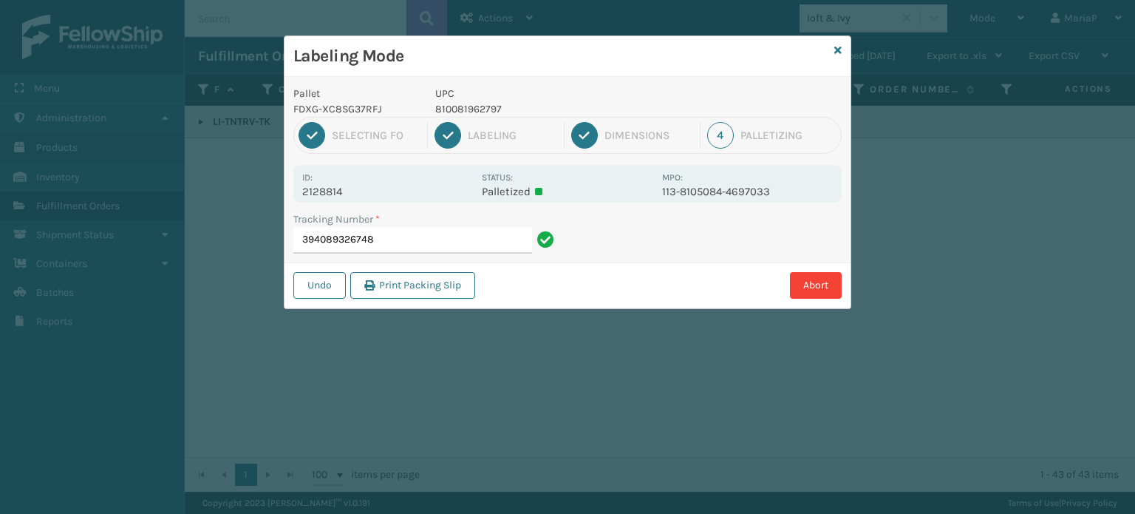
click at [466, 112] on p "810081962797" at bounding box center [544, 109] width 218 height 16
click at [466, 111] on p "810081962797" at bounding box center [544, 109] width 218 height 16
copy p "810081962797"
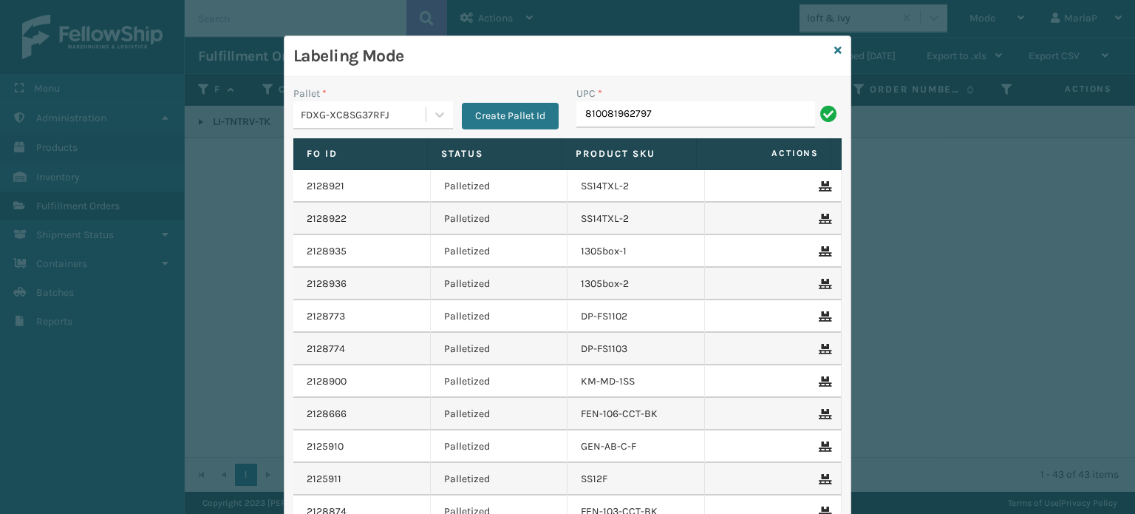
type input "810081962797"
type input "858100007616"
click at [834, 47] on icon at bounding box center [837, 50] width 7 height 10
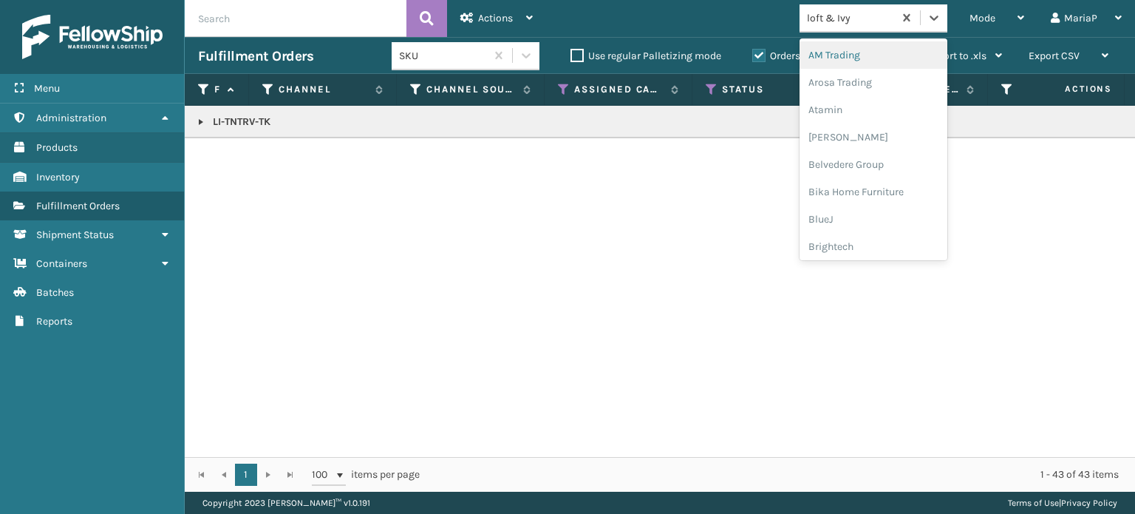
click at [839, 29] on div "loft & Ivy" at bounding box center [847, 18] width 94 height 24
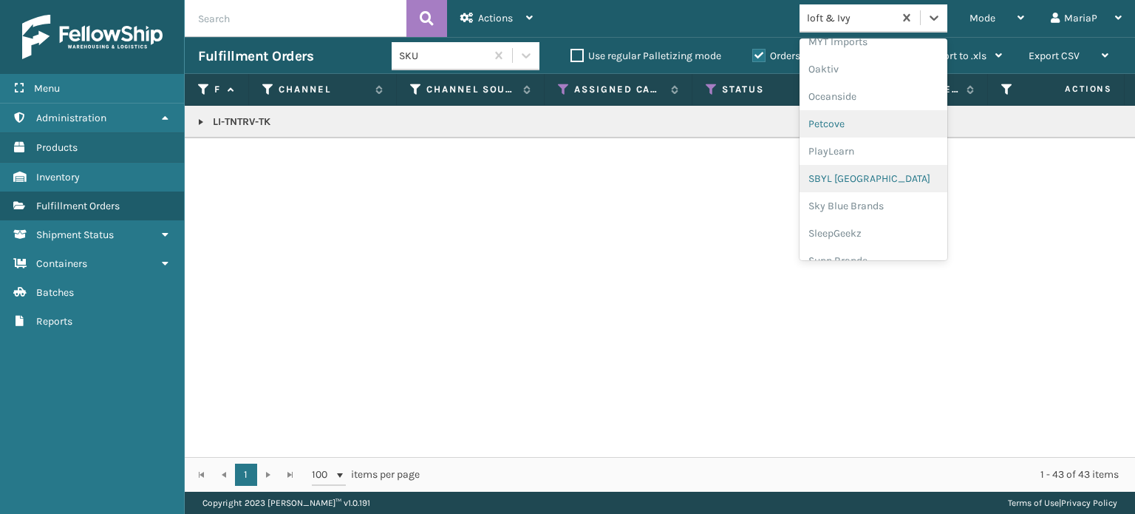
scroll to position [741, 0]
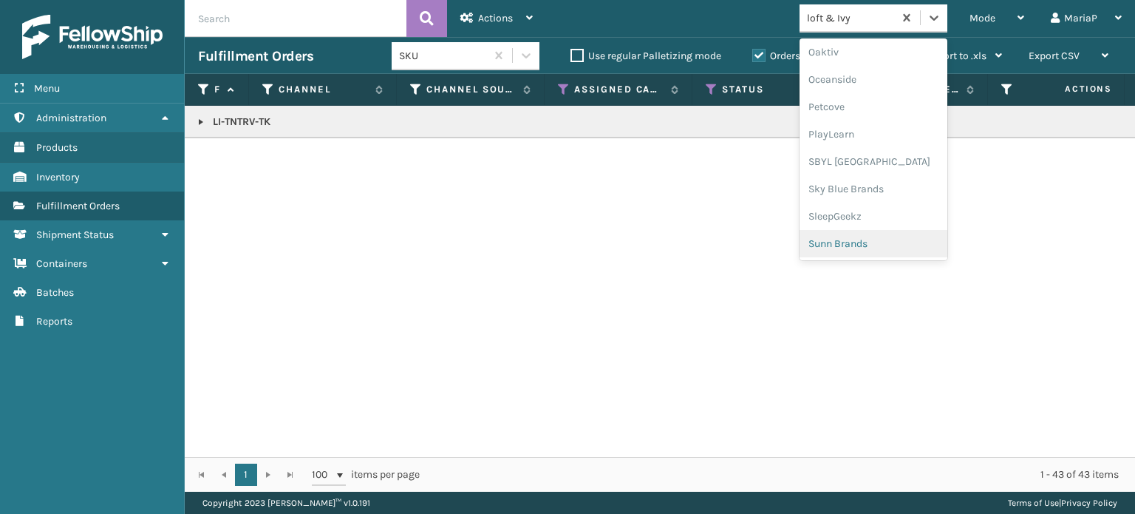
click at [876, 239] on div "Sunn Brands" at bounding box center [874, 243] width 148 height 27
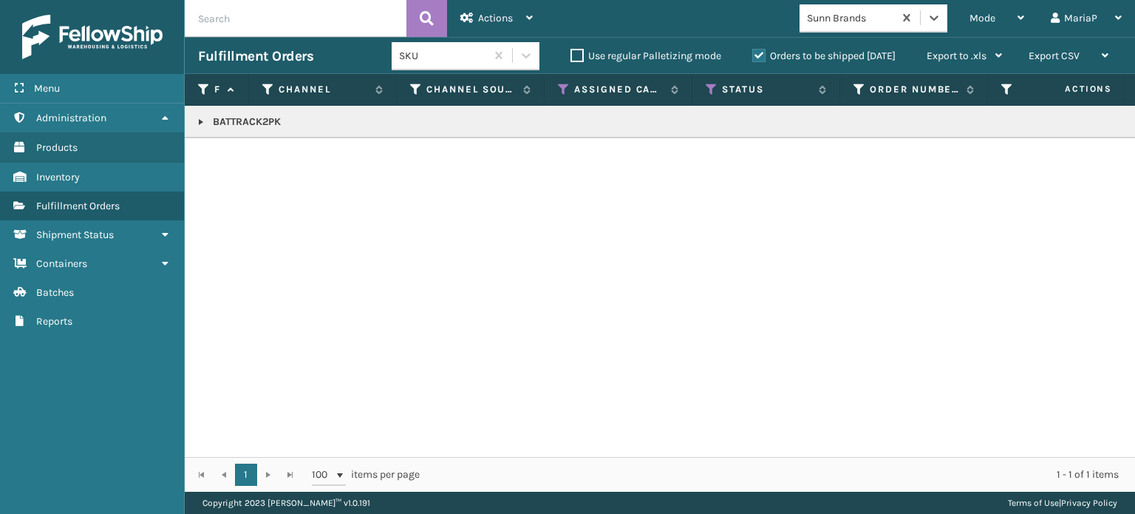
click at [202, 122] on link at bounding box center [201, 122] width 12 height 12
click at [228, 166] on link "2128731" at bounding box center [240, 161] width 37 height 15
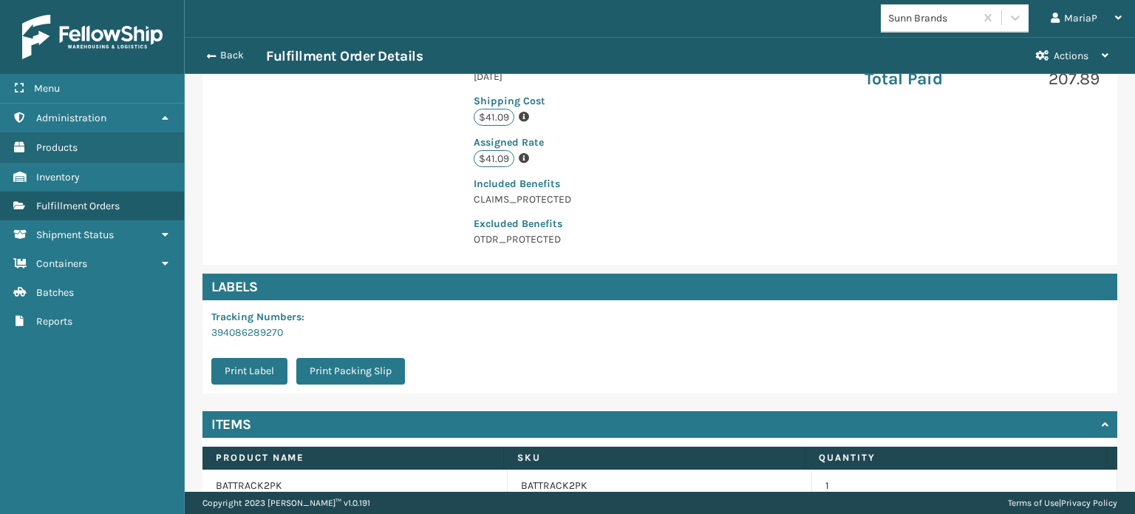
scroll to position [414, 0]
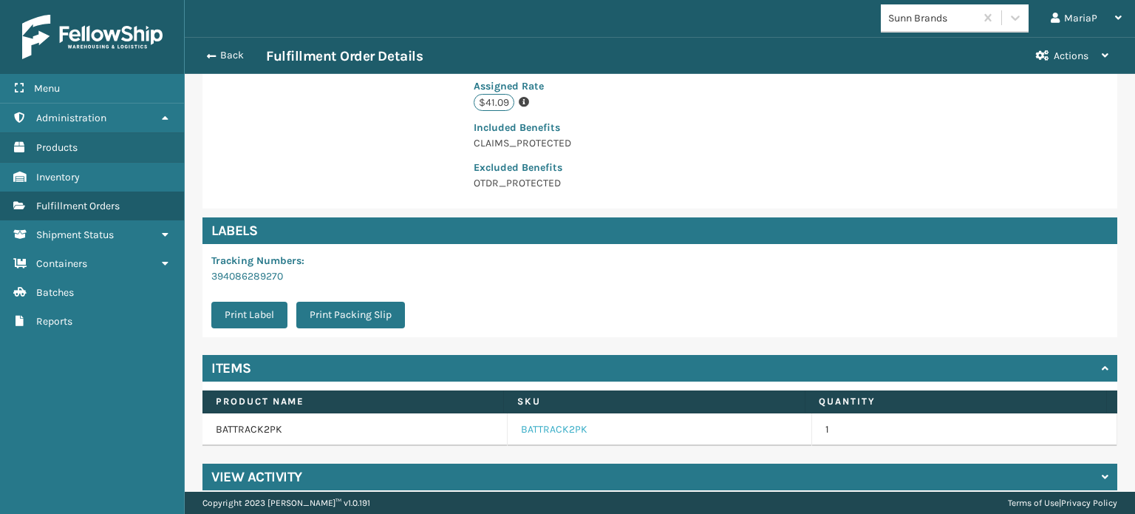
click at [562, 422] on link "BATTRACK2PK" at bounding box center [554, 429] width 67 height 15
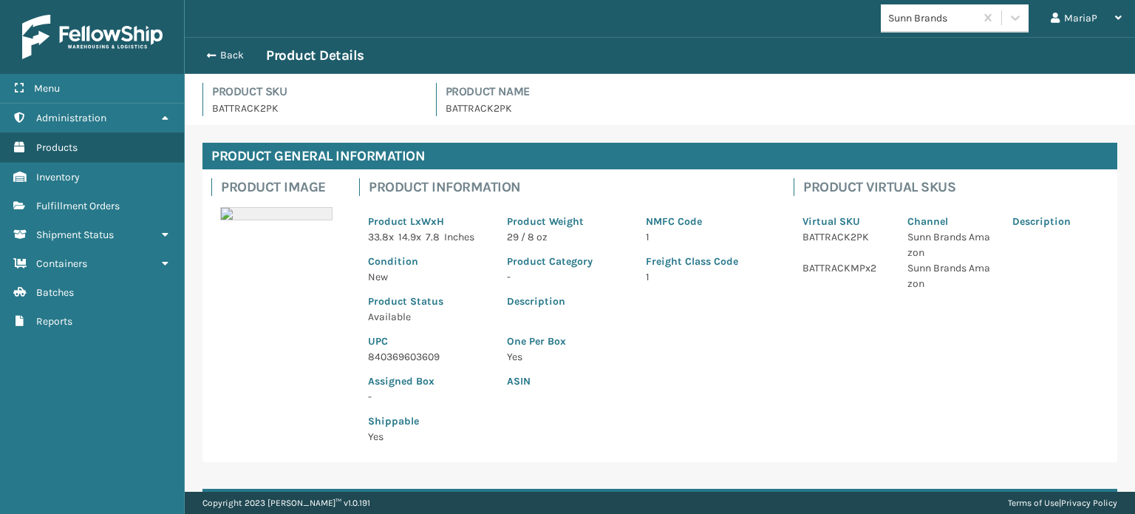
click at [408, 358] on p "840369603609" at bounding box center [428, 357] width 121 height 16
copy p "840369603609"
click at [214, 52] on button "Back" at bounding box center [232, 55] width 68 height 13
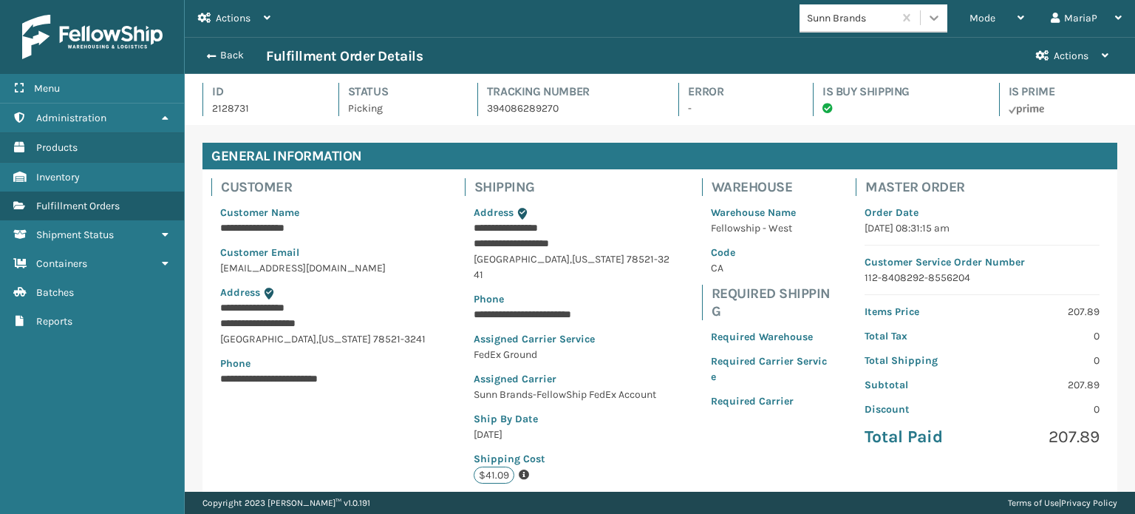
scroll to position [35, 950]
click at [981, 17] on span "Mode" at bounding box center [983, 18] width 26 height 13
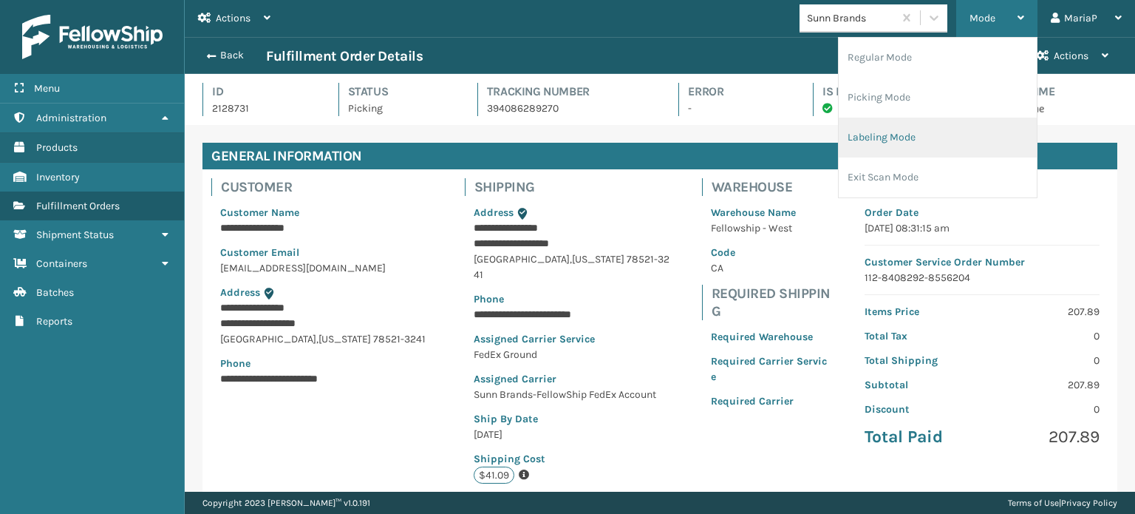
click at [959, 135] on li "Labeling Mode" at bounding box center [938, 138] width 198 height 40
